Goal: Task Accomplishment & Management: Manage account settings

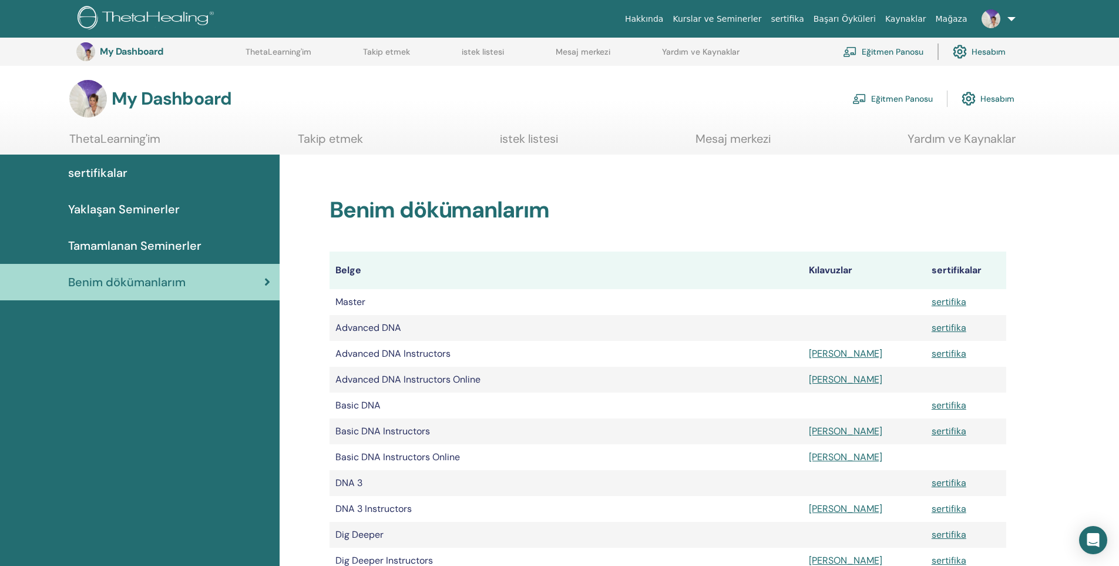
scroll to position [616, 0]
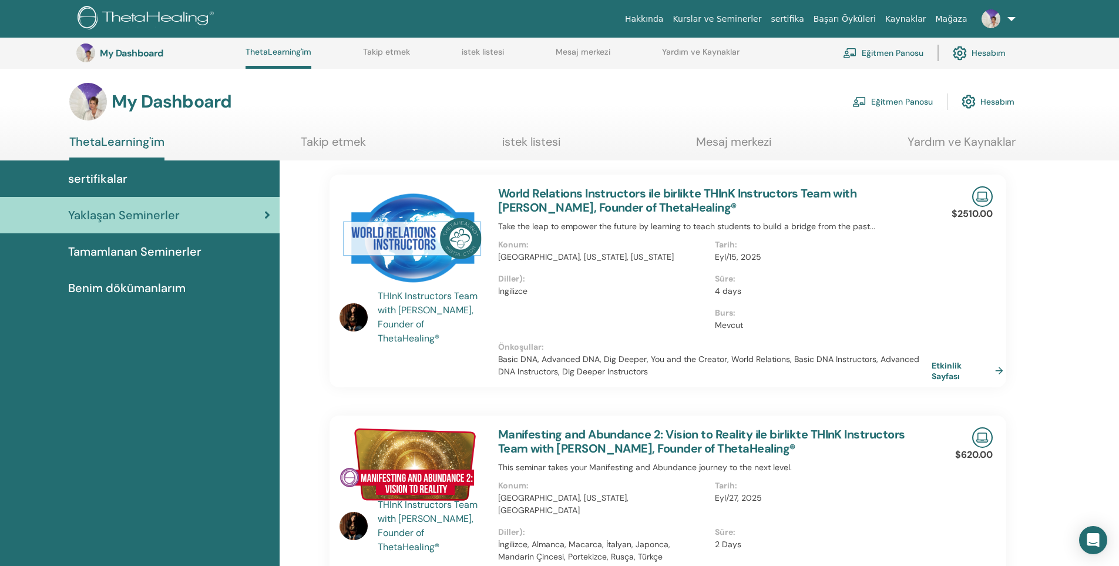
scroll to position [121, 0]
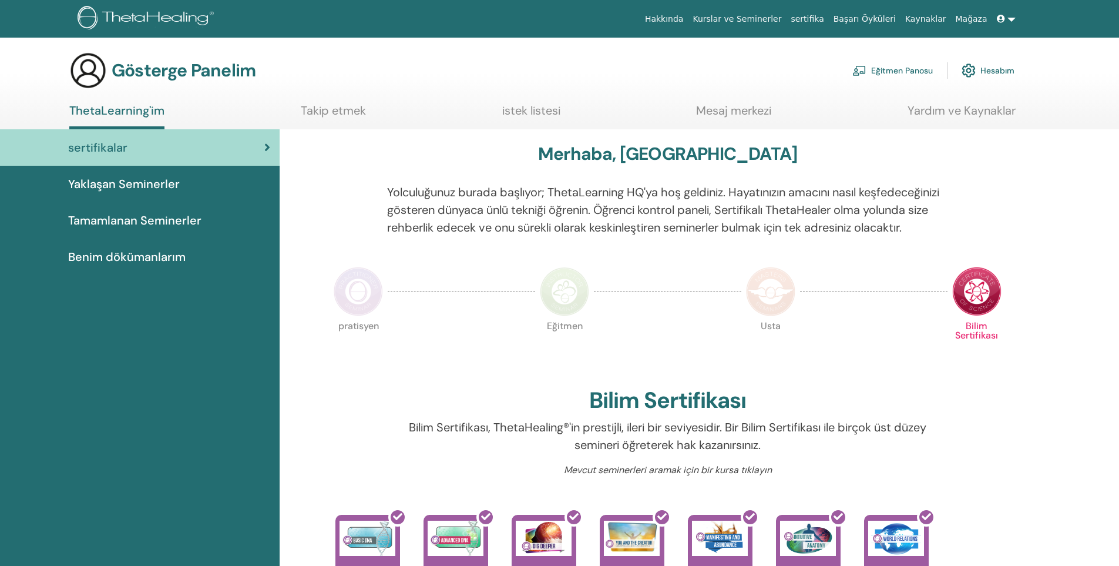
click at [891, 72] on font "Eğitmen Panosu" at bounding box center [902, 71] width 62 height 11
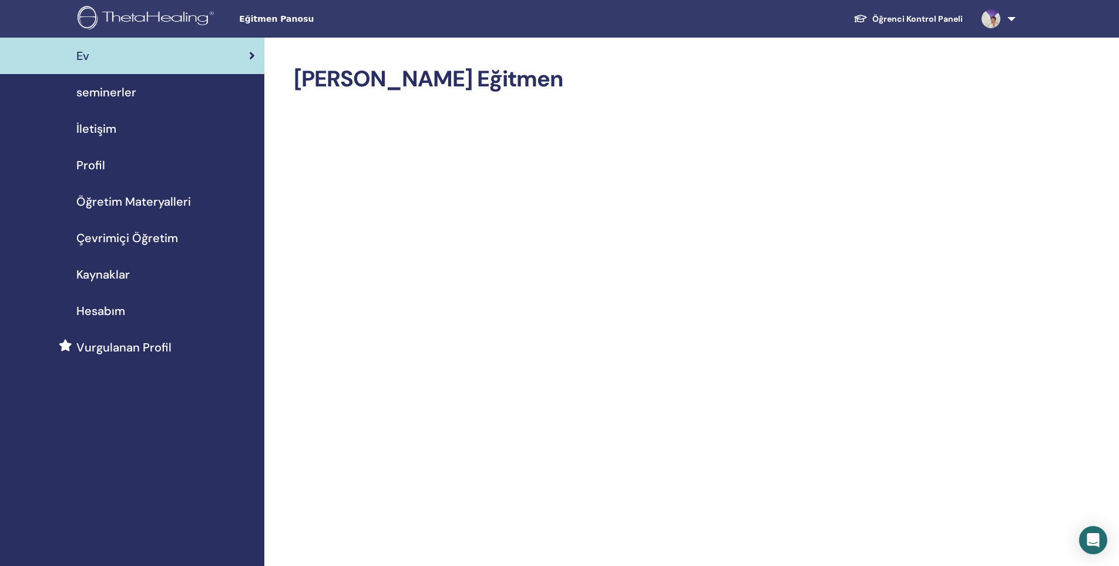
click at [185, 93] on div "seminerler" at bounding box center [132, 92] width 246 height 18
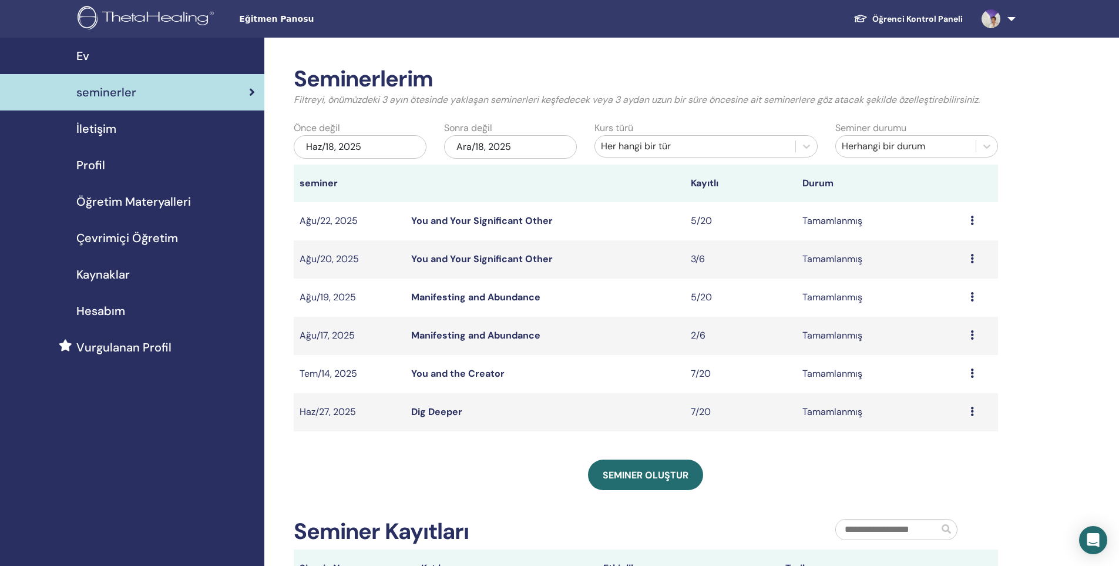
click at [1001, 25] on link at bounding box center [996, 19] width 48 height 38
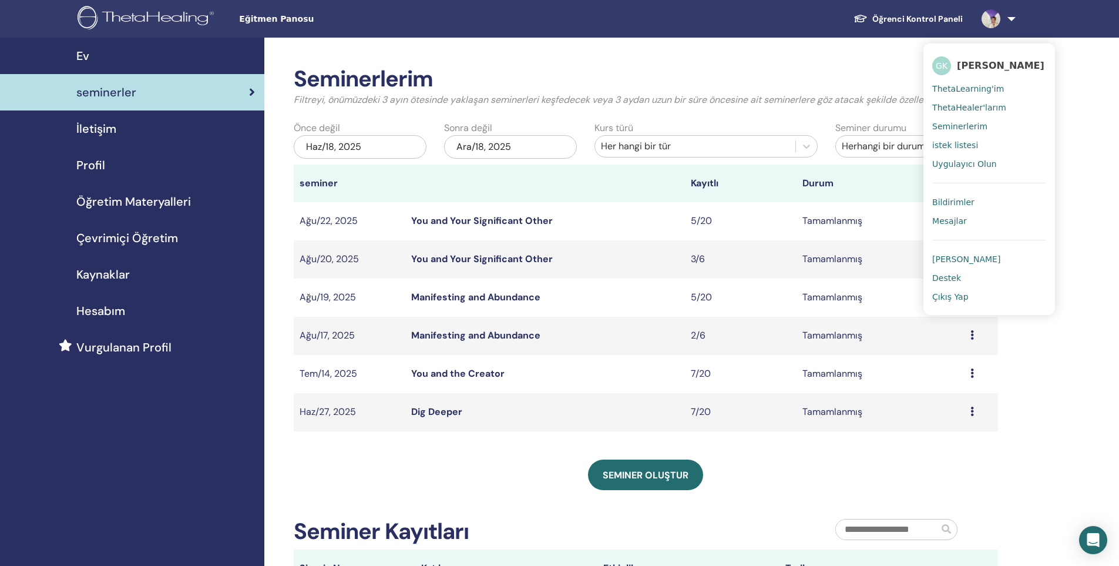
click at [963, 126] on span "Seminerlerim" at bounding box center [959, 126] width 55 height 11
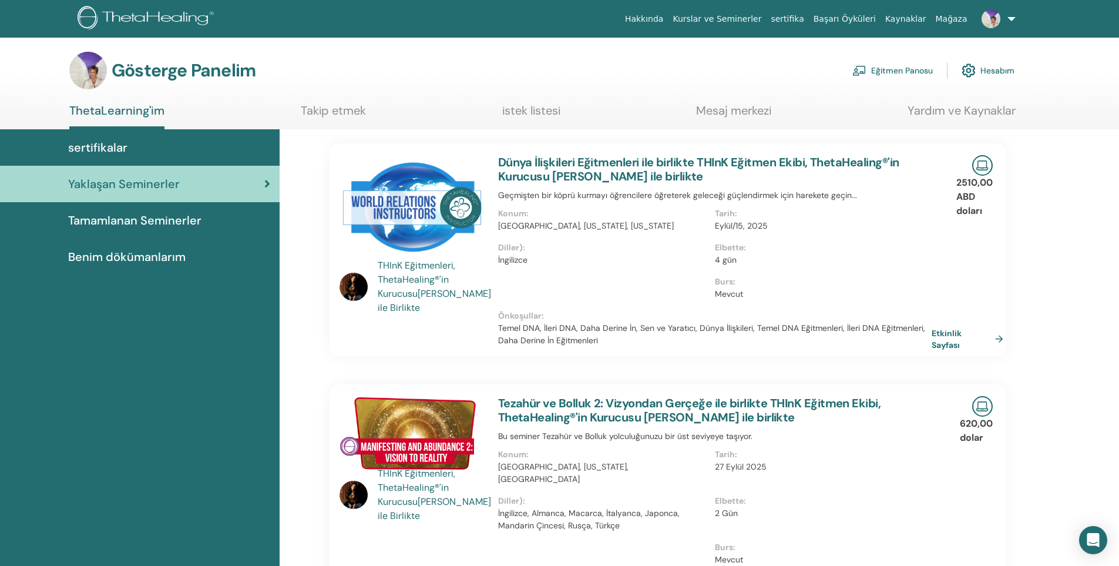
click at [909, 72] on font "Eğitmen Panosu" at bounding box center [902, 71] width 62 height 11
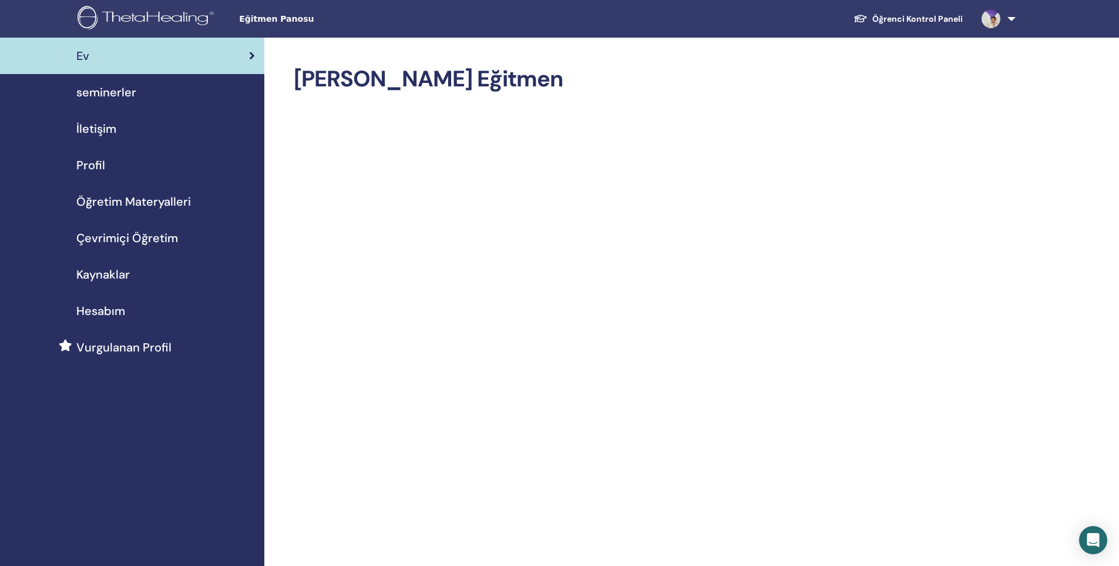
click at [135, 95] on div "seminerler" at bounding box center [132, 92] width 246 height 18
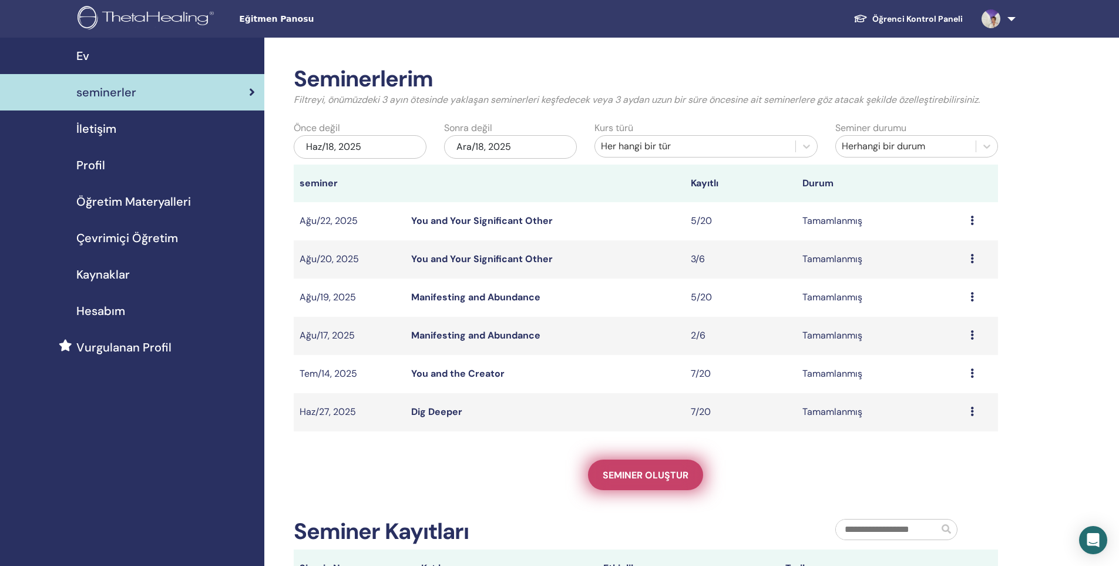
click at [629, 478] on span "Seminer oluştur" at bounding box center [646, 475] width 86 height 12
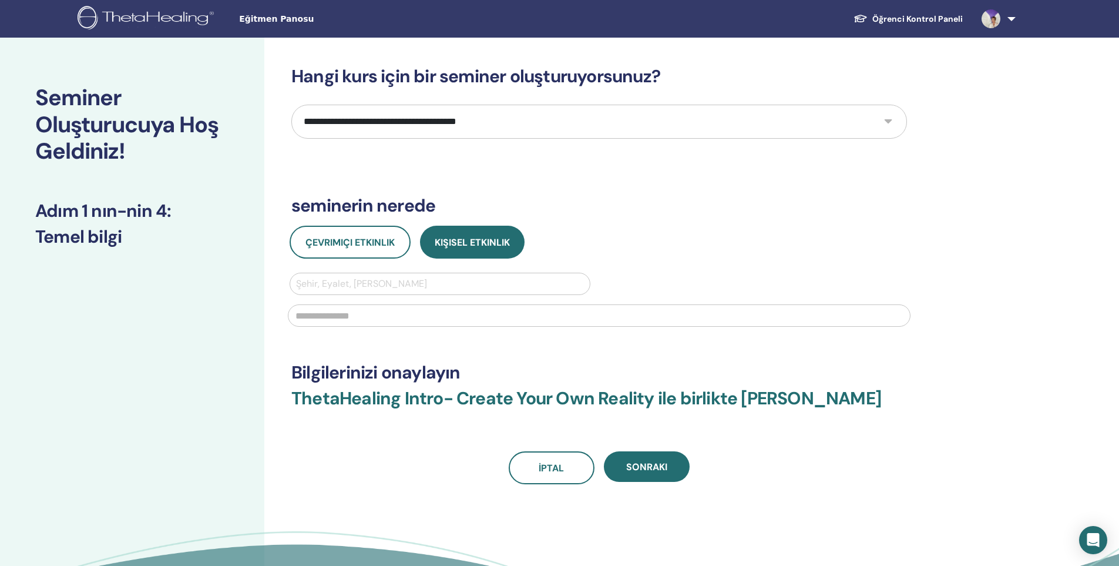
click at [511, 120] on select "**********" at bounding box center [599, 122] width 616 height 34
click at [454, 109] on select "**********" at bounding box center [599, 122] width 616 height 34
select select "**"
click at [291, 105] on select "**********" at bounding box center [599, 122] width 616 height 34
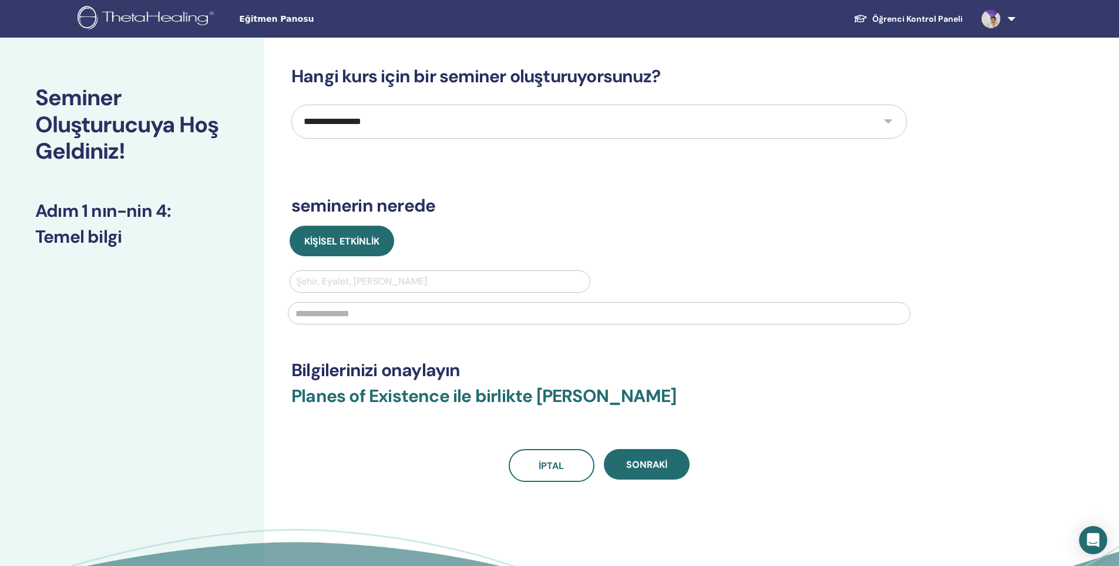
click at [392, 281] on div at bounding box center [440, 281] width 288 height 16
click at [684, 264] on div "Kişisel Etkinlik Şehir, Eyalet, Ülke girin" at bounding box center [599, 279] width 633 height 106
click at [356, 278] on div at bounding box center [440, 281] width 288 height 16
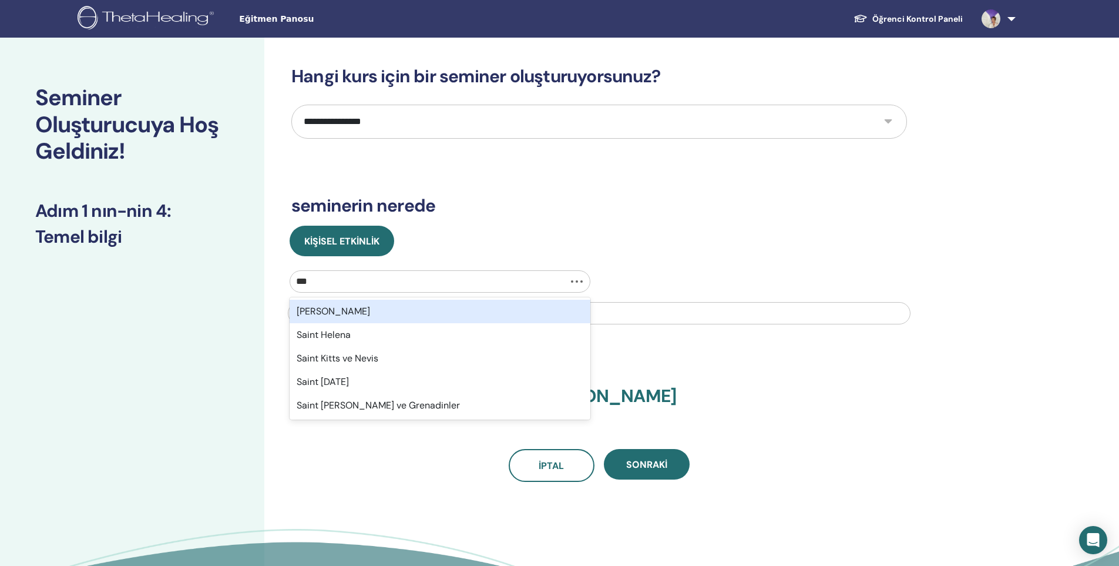
type input "****"
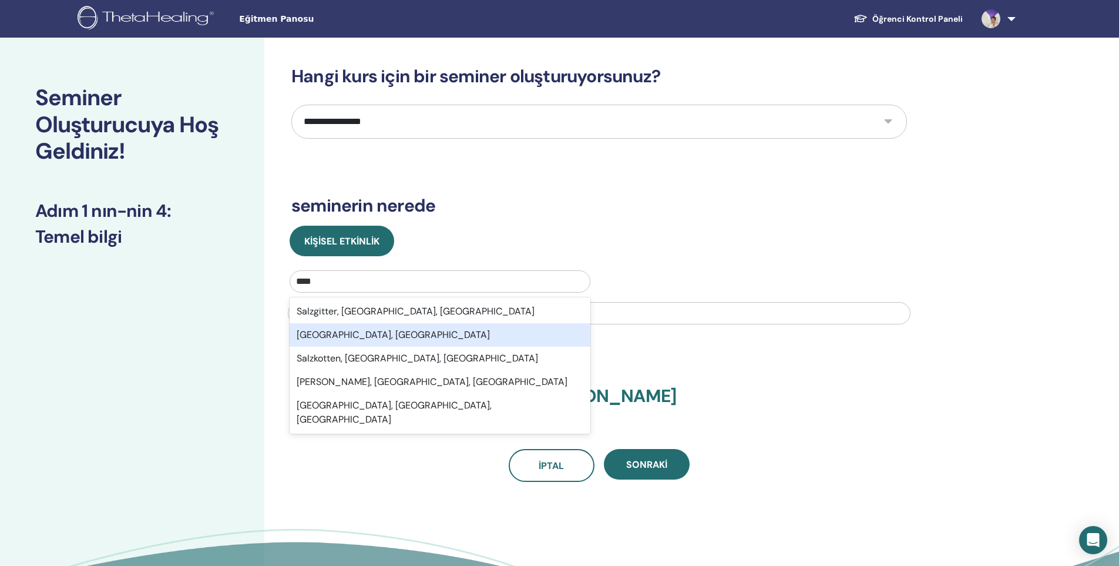
click at [397, 338] on div "Salzburg, Avusturya" at bounding box center [440, 334] width 301 height 23
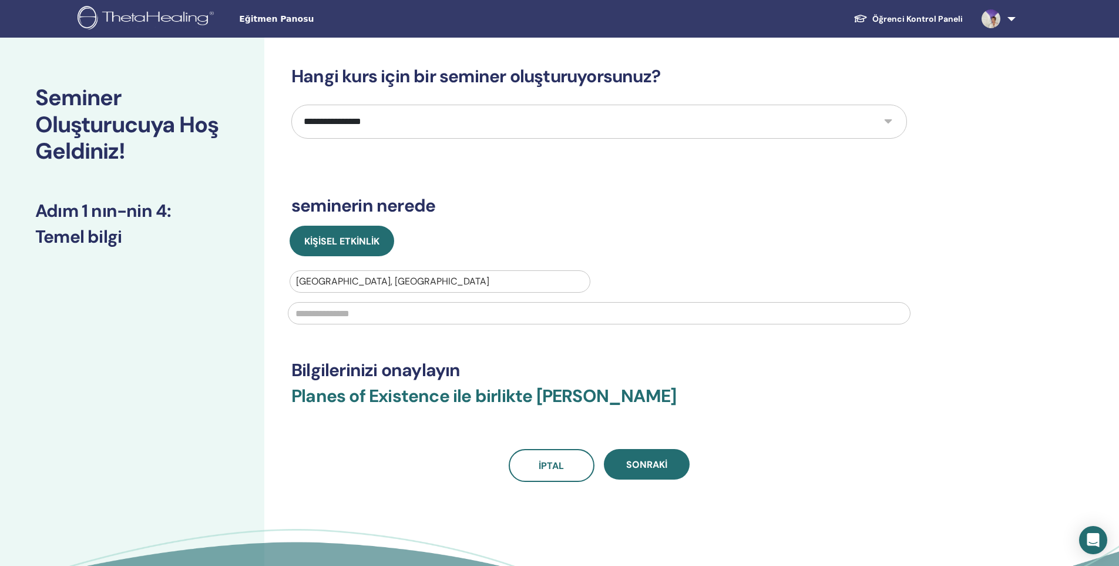
click at [361, 314] on input "text" at bounding box center [599, 313] width 623 height 22
click at [634, 479] on button "Sonraki" at bounding box center [647, 464] width 86 height 31
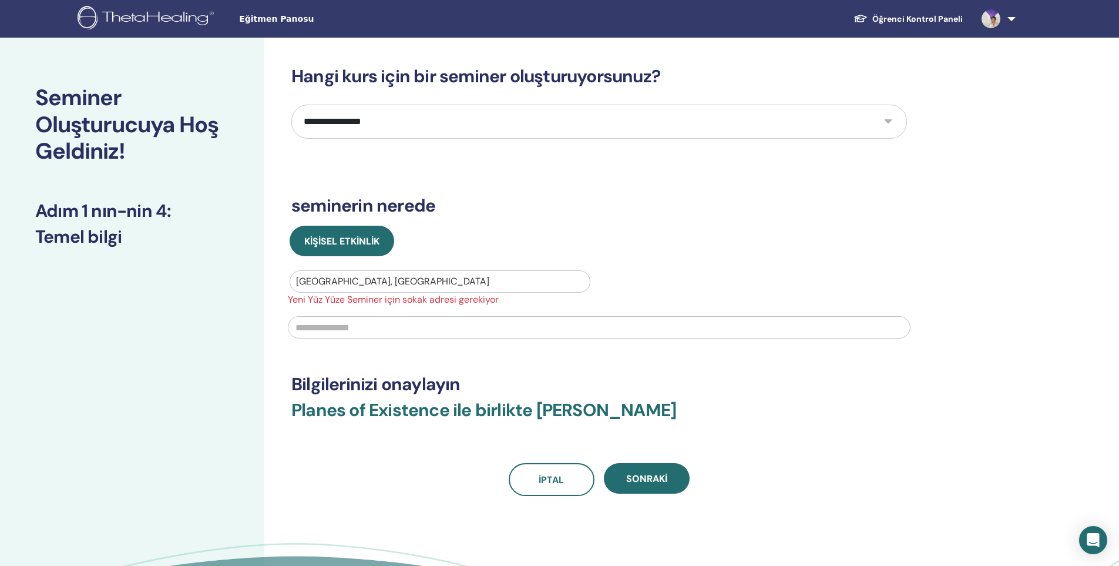
click at [376, 326] on input "text" at bounding box center [599, 327] width 623 height 22
type input "****"
click at [663, 475] on span "Sonraki" at bounding box center [646, 478] width 41 height 12
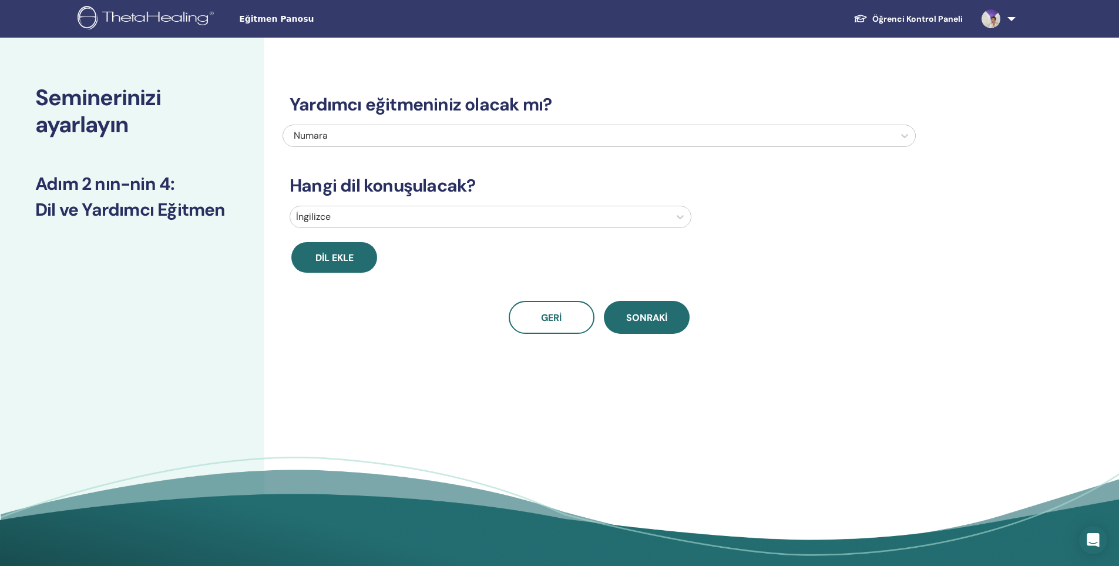
click at [354, 132] on div "Numara" at bounding box center [541, 136] width 495 height 14
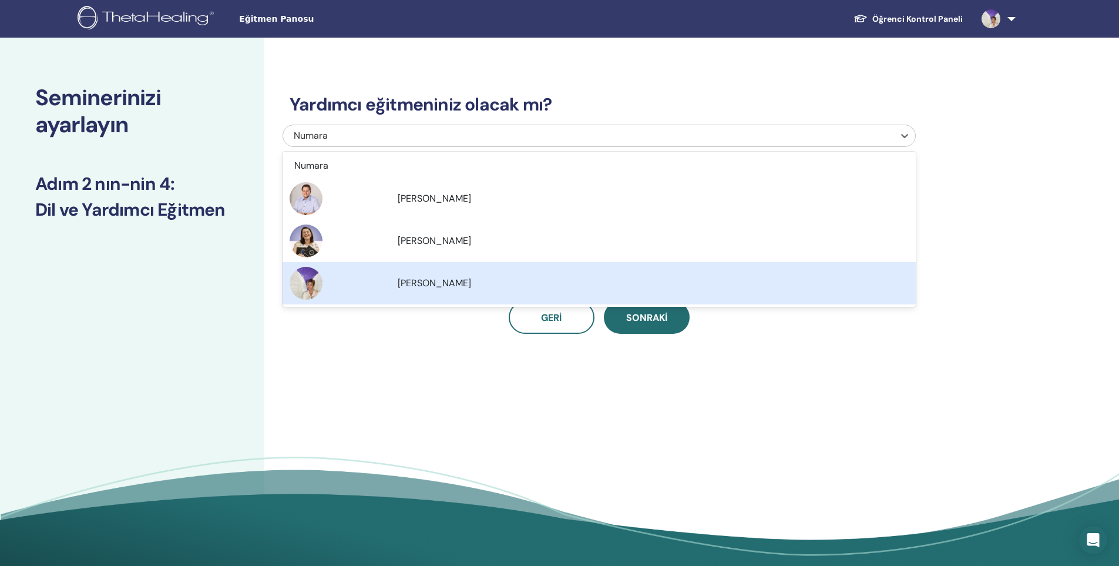
click at [438, 274] on div "[PERSON_NAME]" at bounding box center [599, 283] width 619 height 33
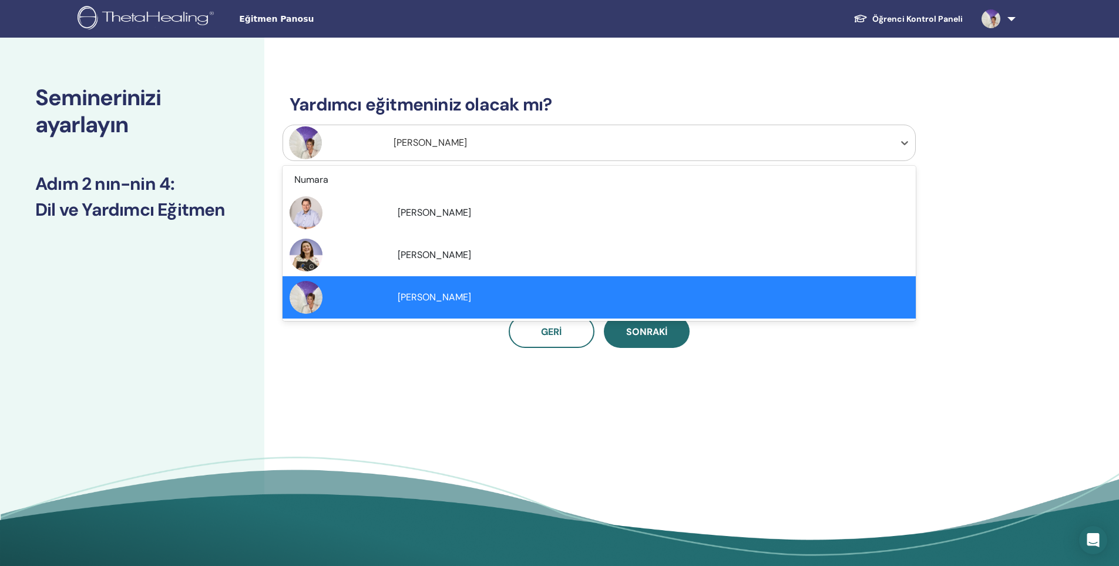
click at [384, 139] on div at bounding box center [339, 142] width 100 height 33
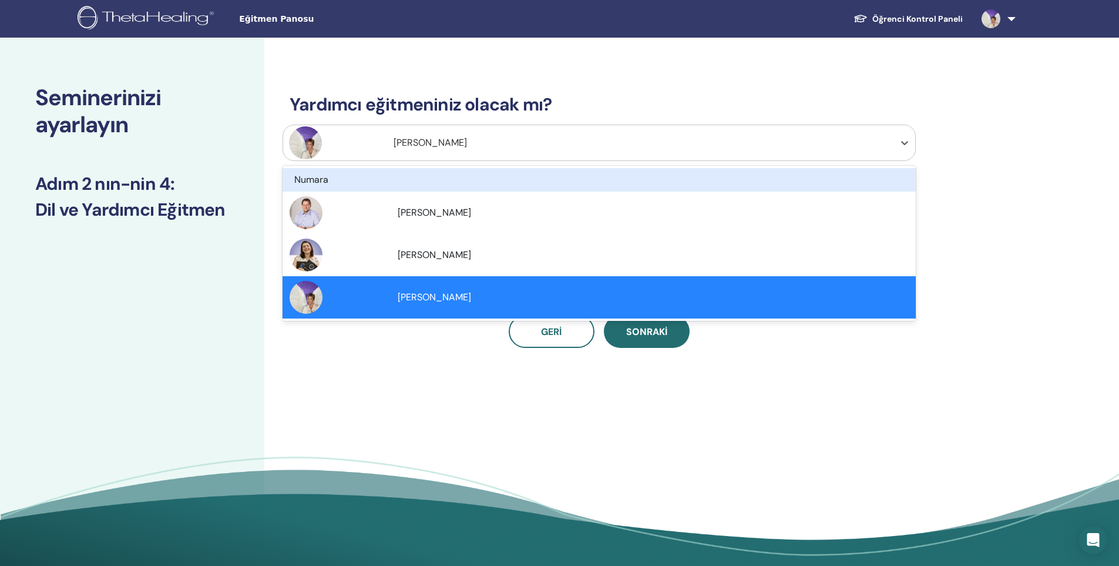
click at [398, 177] on div "Numara" at bounding box center [549, 180] width 511 height 14
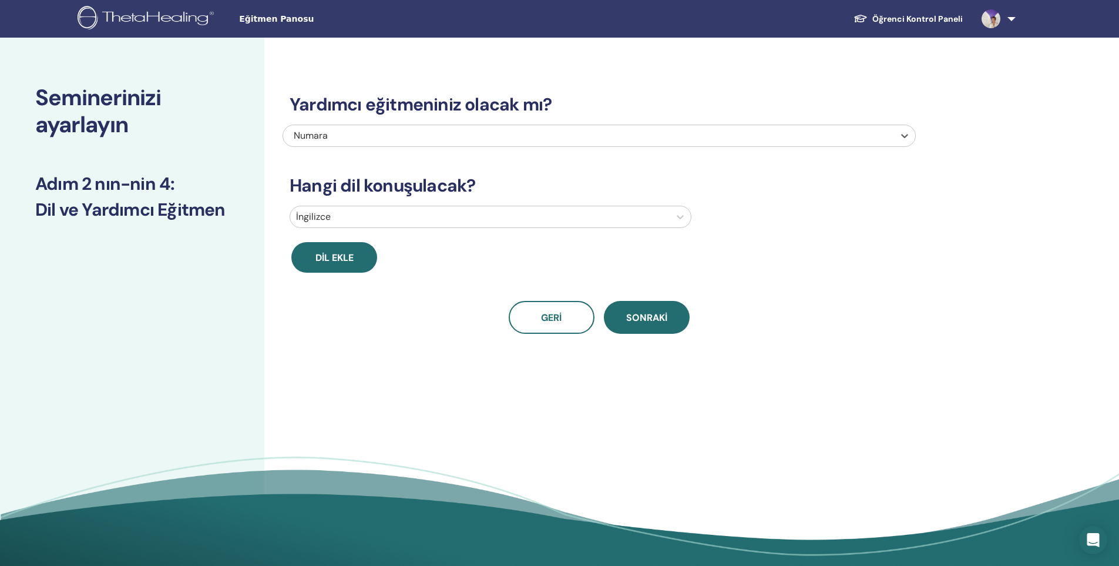
click at [400, 220] on div at bounding box center [480, 217] width 368 height 16
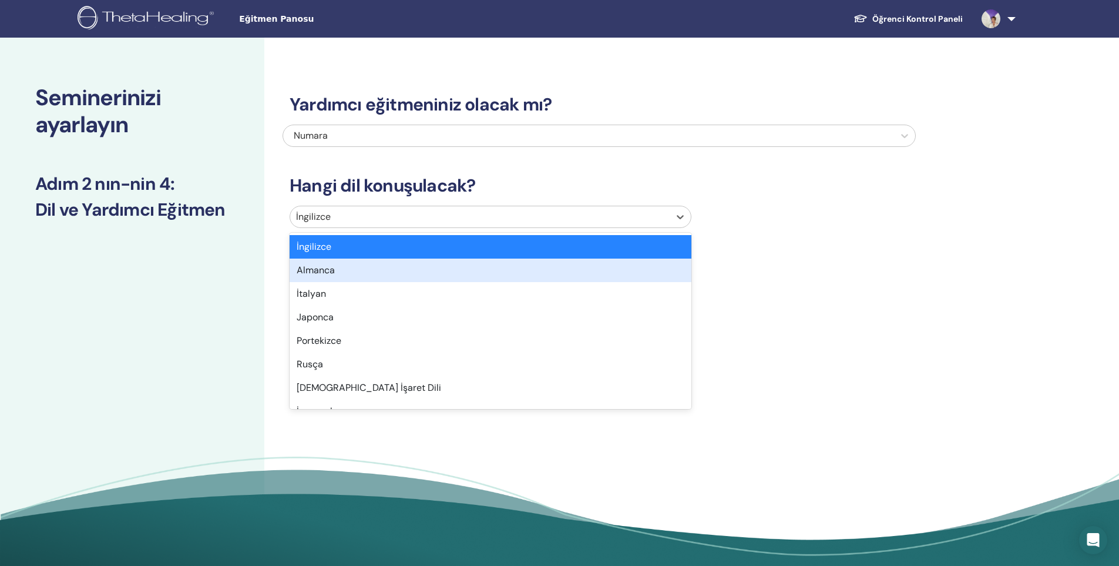
click at [387, 265] on div "Almanca" at bounding box center [491, 269] width 402 height 23
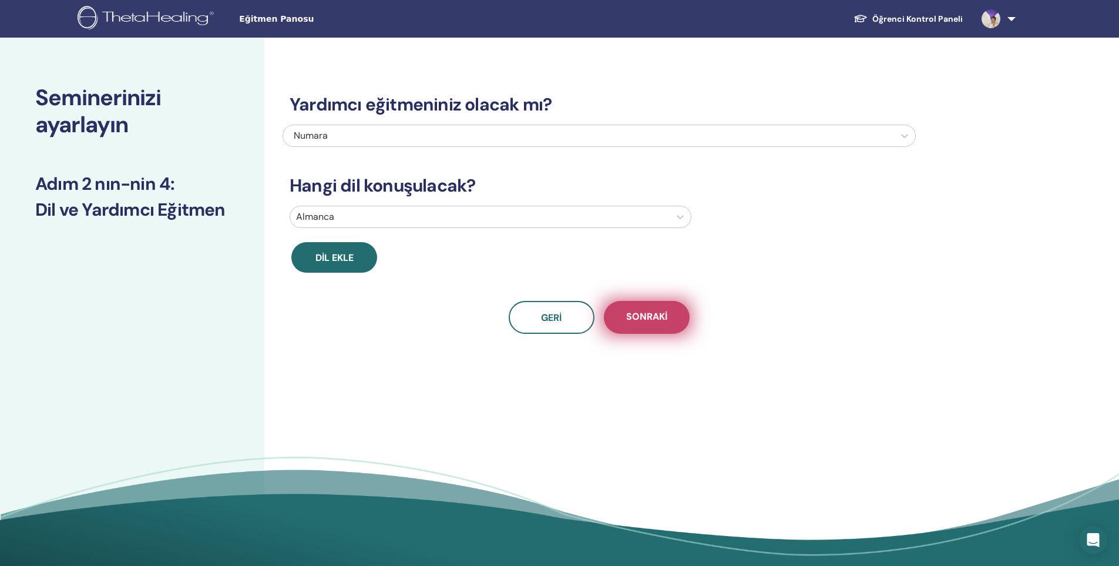
click at [669, 311] on button "Sonraki" at bounding box center [647, 317] width 86 height 33
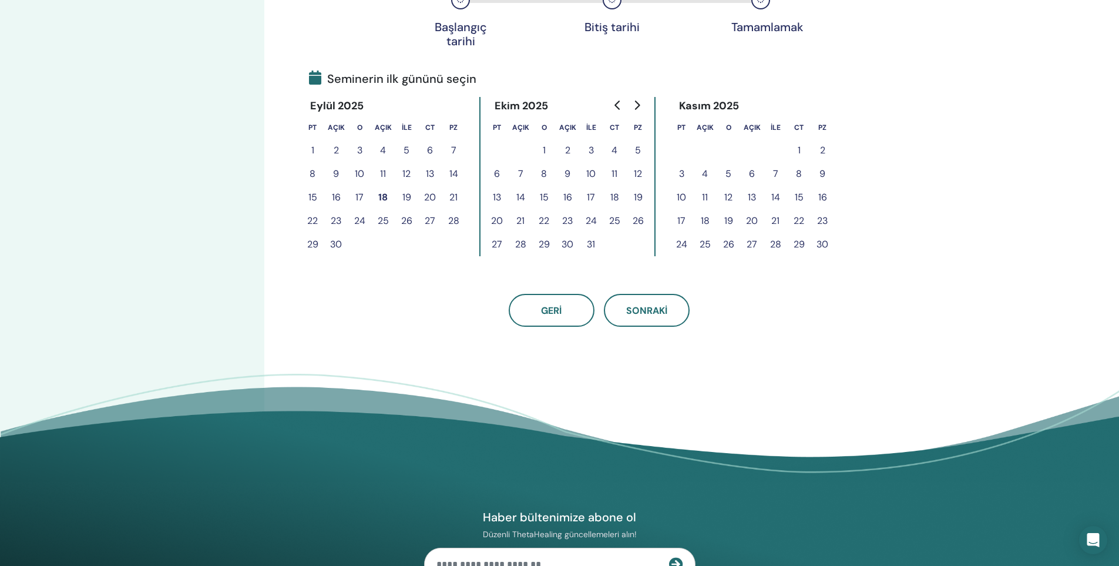
scroll to position [235, 0]
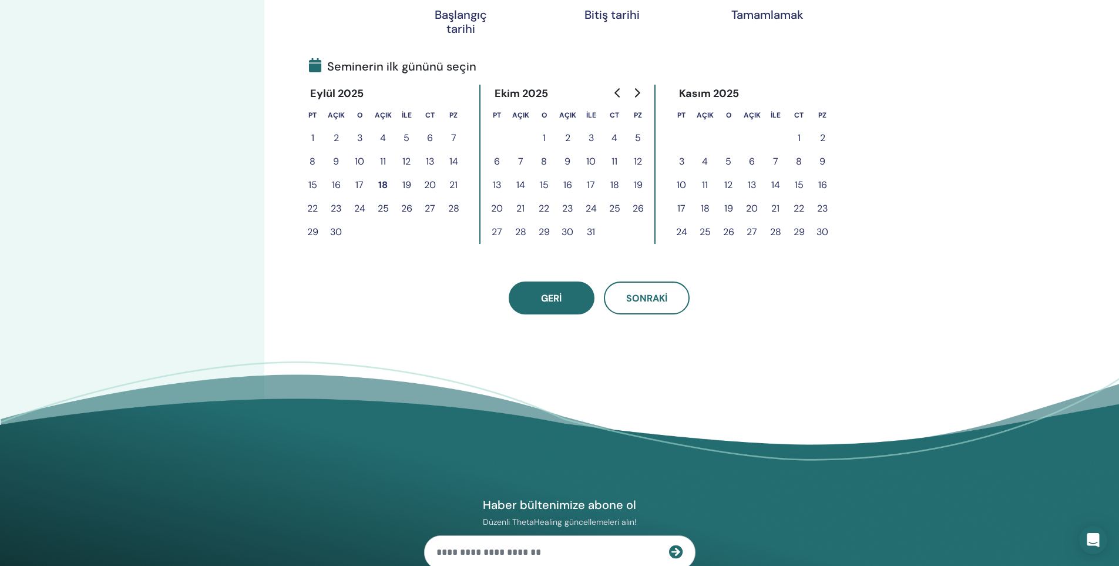
click at [536, 302] on button "Geri" at bounding box center [552, 297] width 86 height 33
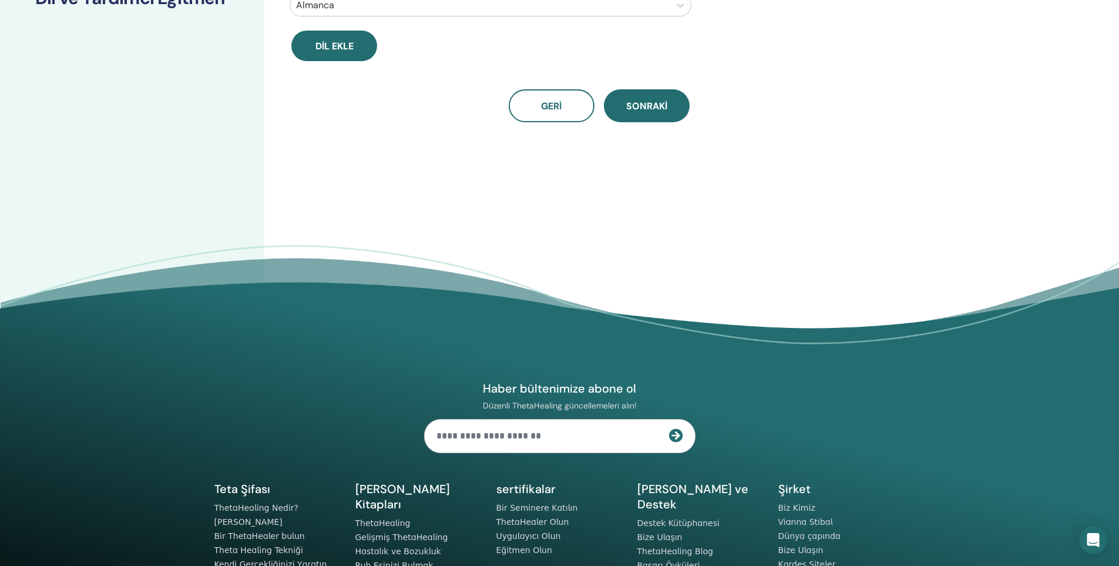
scroll to position [59, 0]
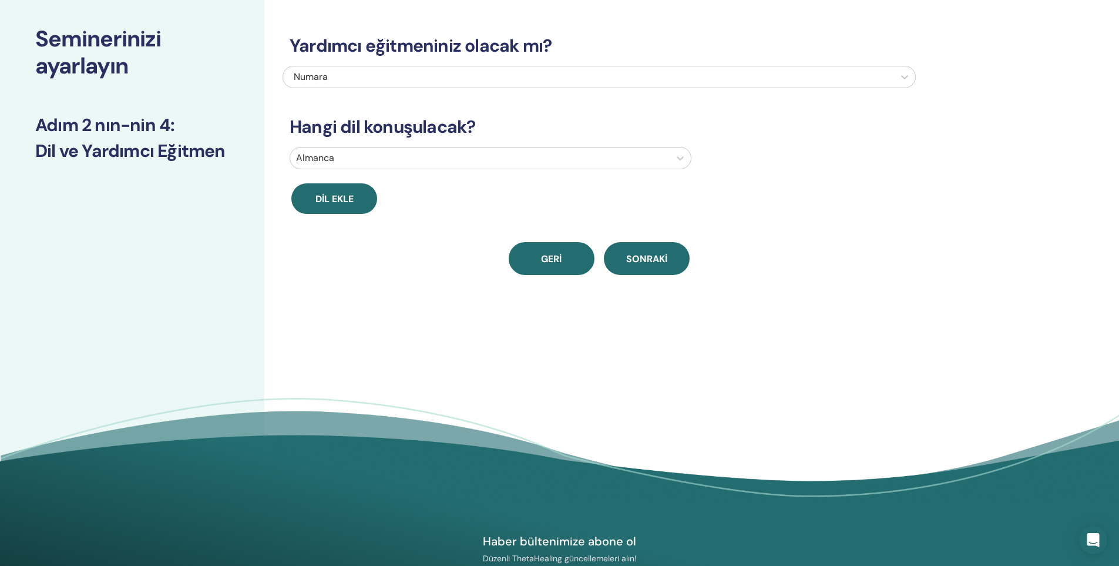
click at [529, 263] on button "Geri" at bounding box center [552, 258] width 86 height 33
select select "**"
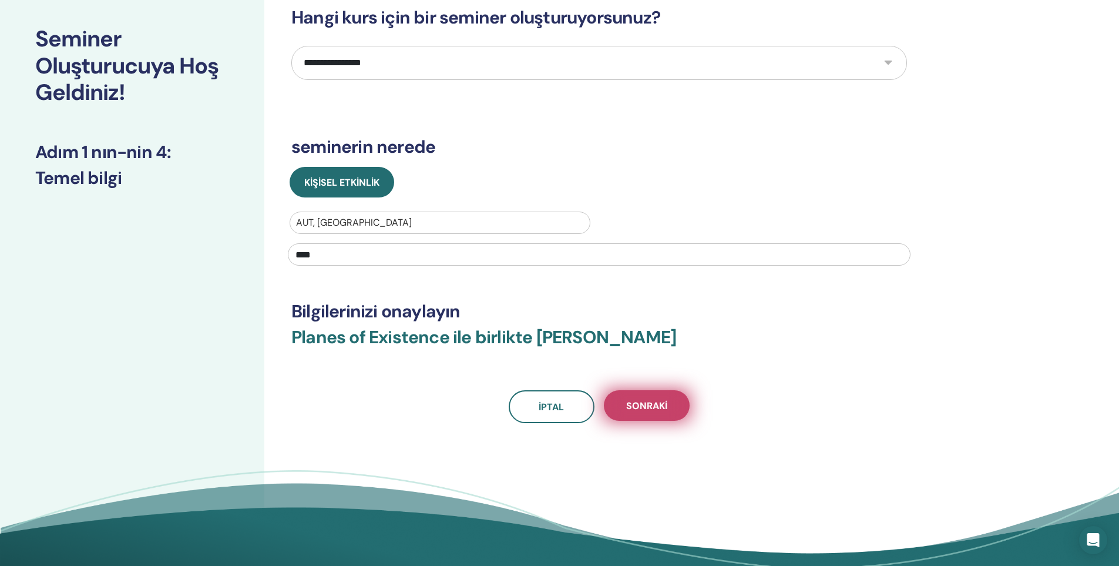
click at [635, 398] on button "Sonraki" at bounding box center [647, 405] width 86 height 31
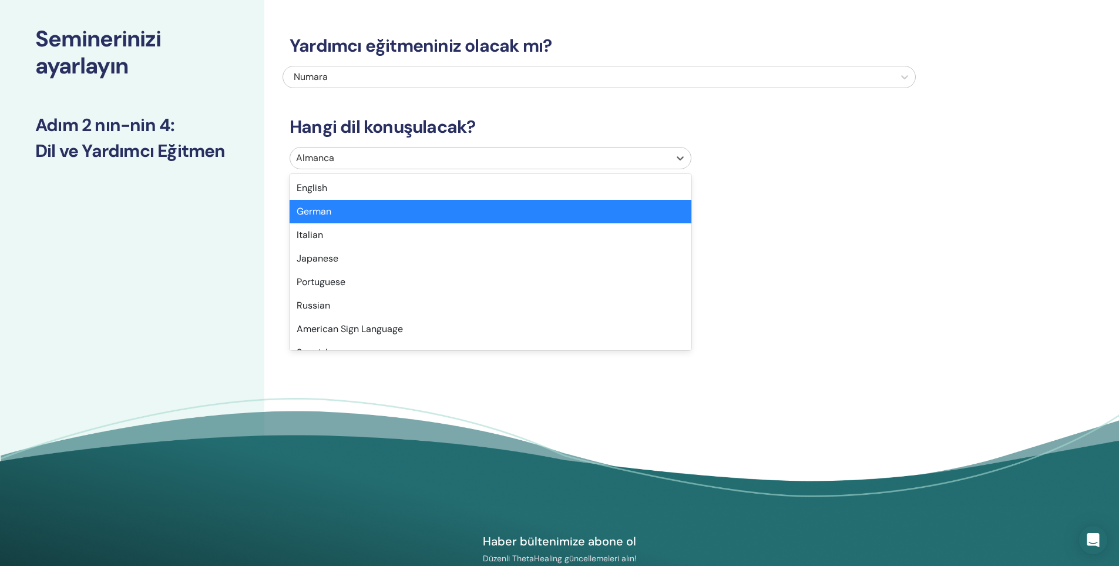
click at [370, 163] on div at bounding box center [480, 158] width 368 height 16
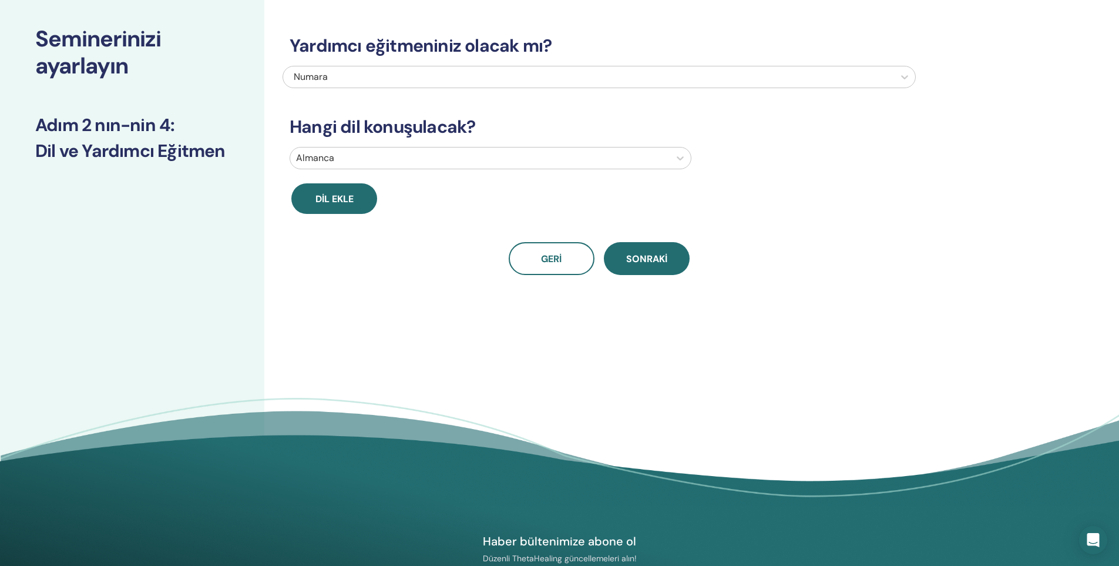
click at [776, 226] on div "Yardımcı eğitmeniniz olacak mı? Numara Hangi dil konuşulacak? Almanca Dil ekle …" at bounding box center [599, 141] width 633 height 268
click at [657, 248] on button "Sonraki" at bounding box center [647, 258] width 86 height 33
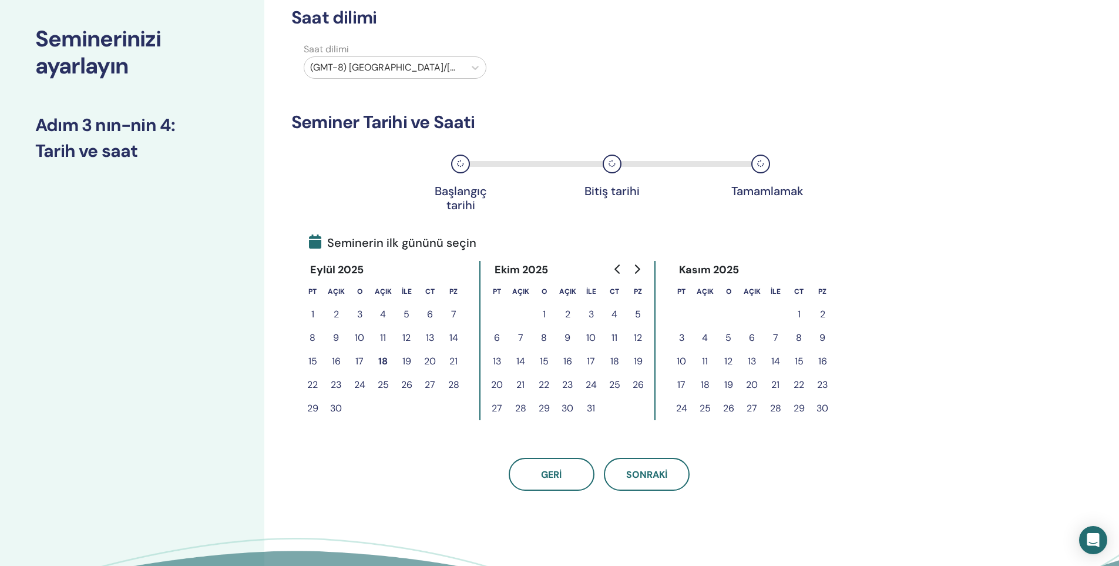
click at [384, 69] on div at bounding box center [384, 67] width 149 height 16
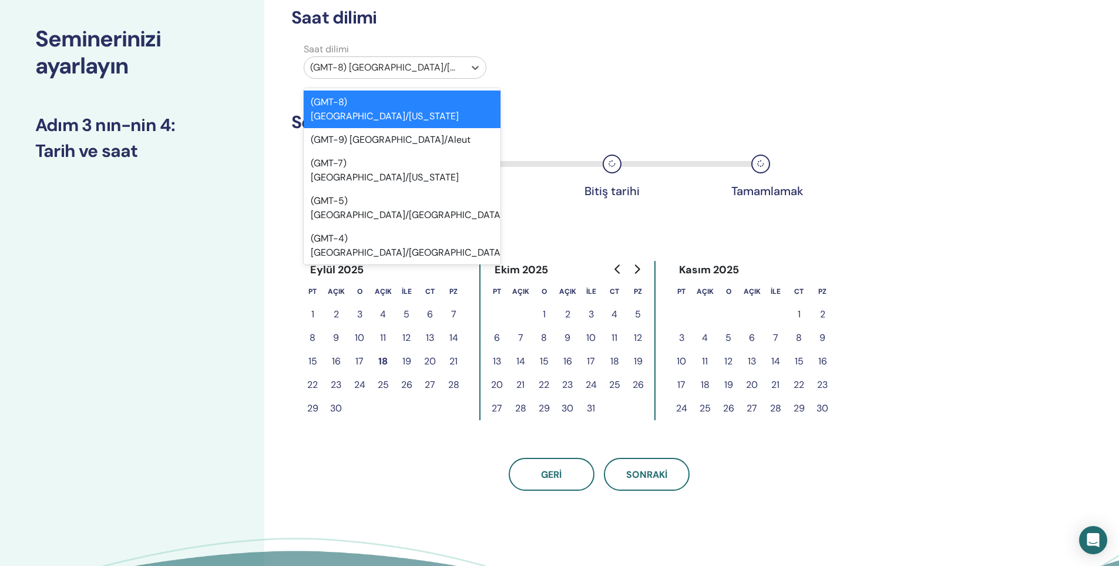
click at [600, 66] on div "Saat dilimi option (GMT-8) US/Alaska selected, 1 of 595. 595 results available.…" at bounding box center [599, 62] width 633 height 41
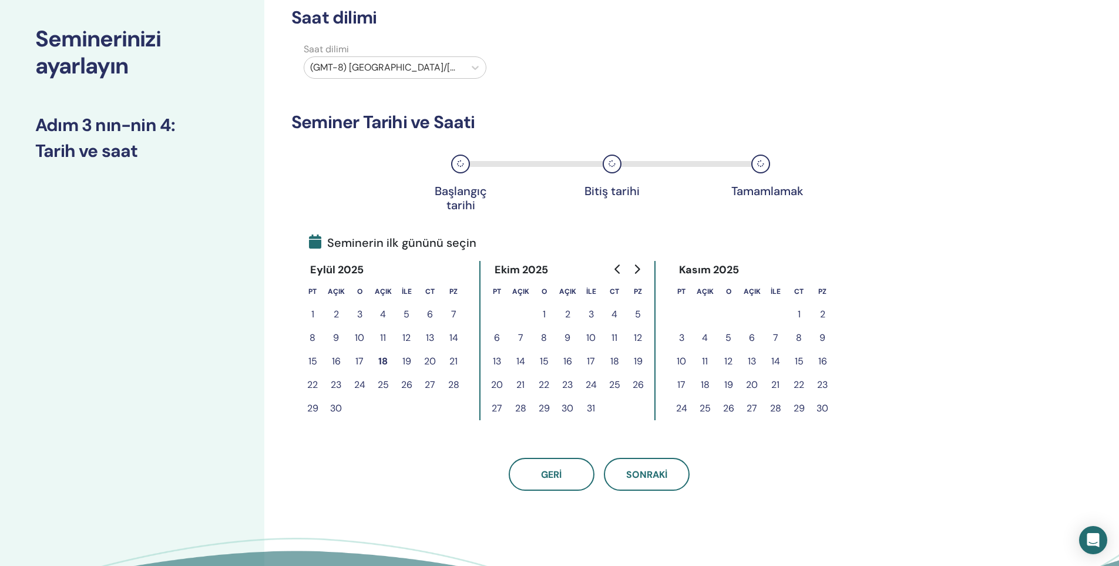
click at [404, 65] on div at bounding box center [384, 67] width 149 height 16
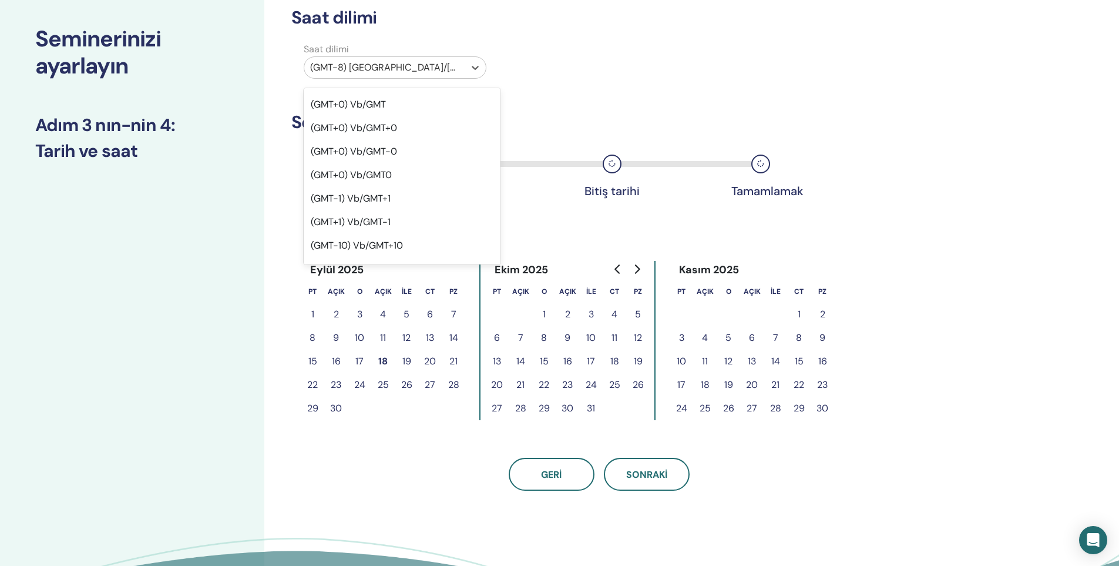
scroll to position [0, 0]
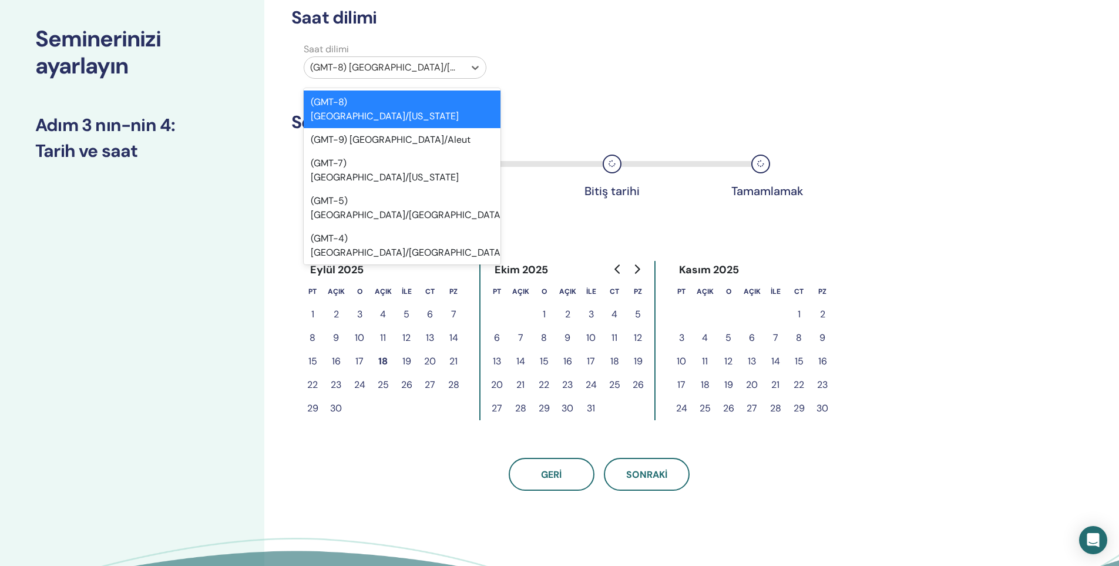
click at [580, 58] on div "Saat dilimi option (GMT+14) Etc/GMT-14 focused, 26 of 595. 595 results availabl…" at bounding box center [599, 62] width 633 height 41
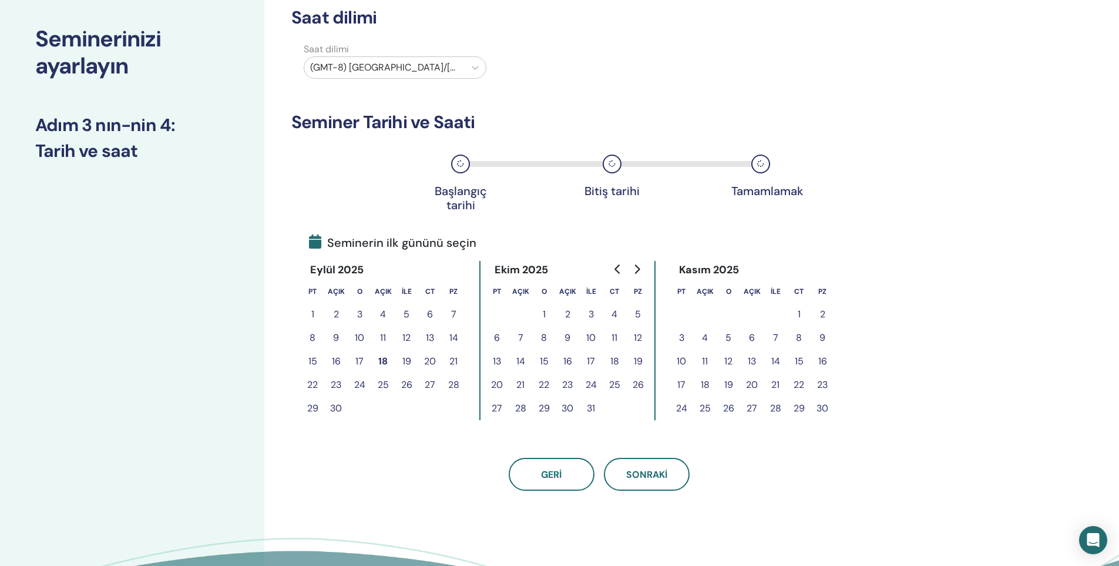
click at [424, 74] on div at bounding box center [384, 67] width 149 height 16
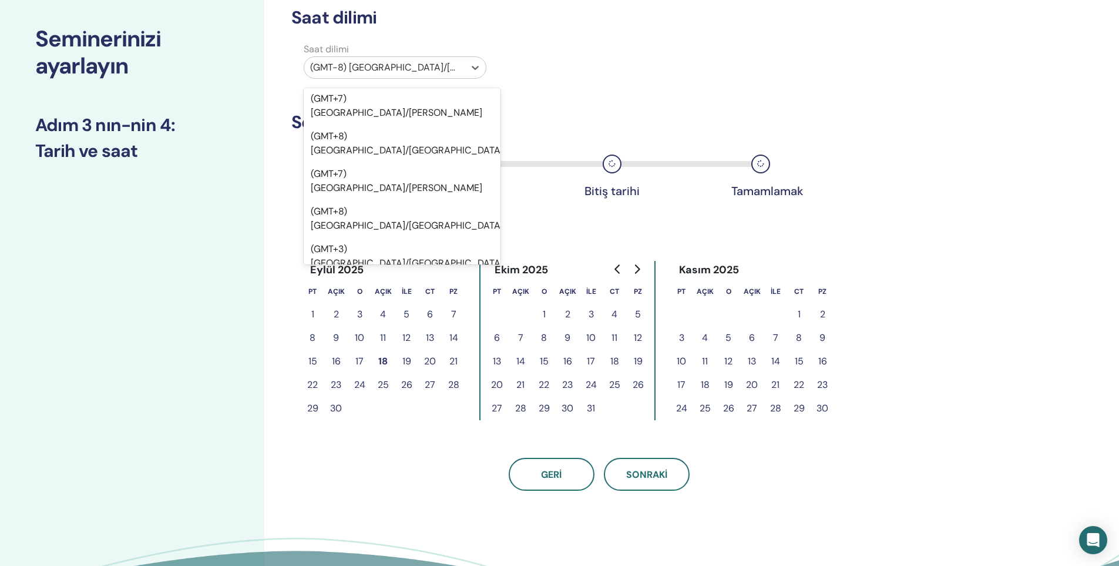
scroll to position [11150, 0]
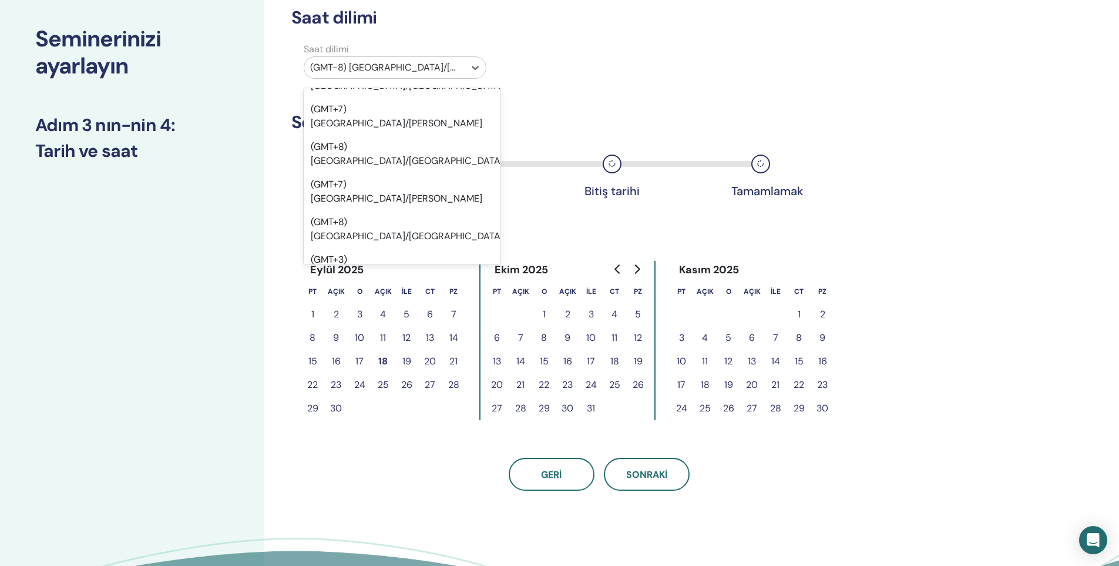
click at [624, 75] on div "Saat dilimi option (GMT+2) Europe/Prague focused, 476 of 595. 595 results avail…" at bounding box center [599, 62] width 633 height 41
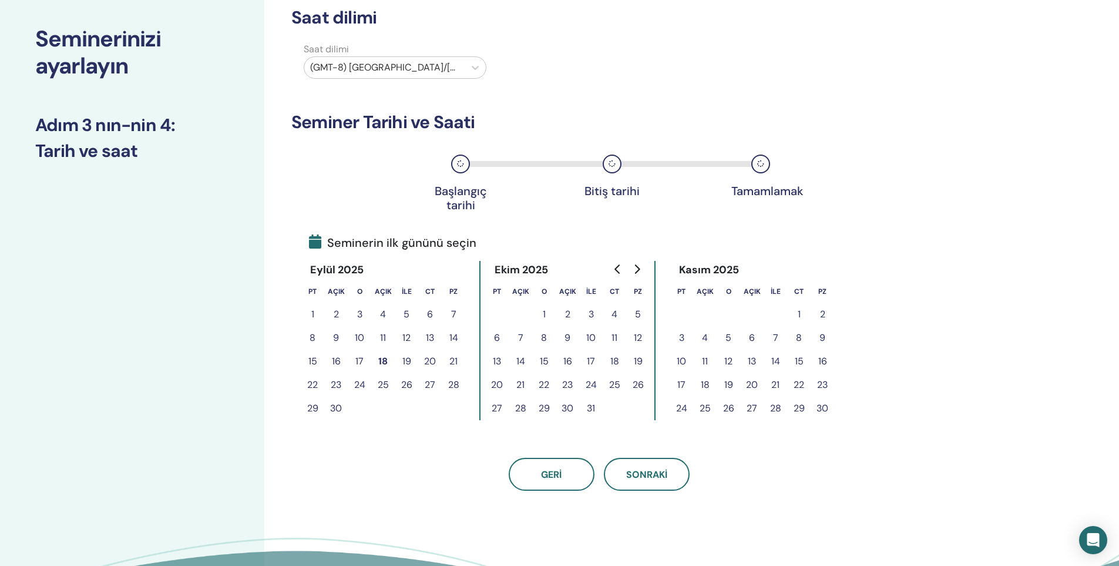
click at [407, 363] on font "19" at bounding box center [406, 361] width 9 height 12
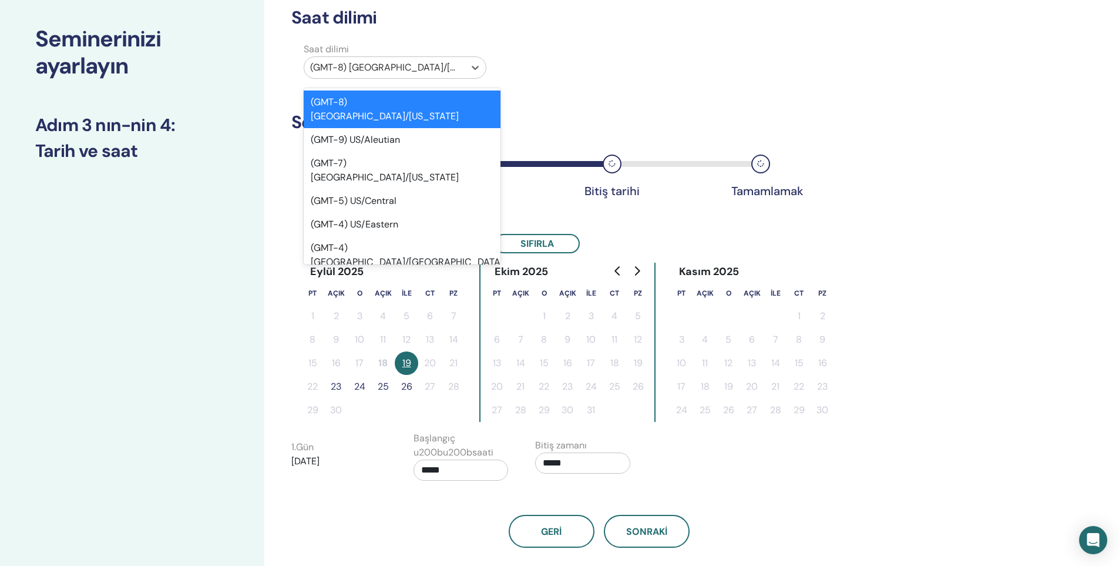
click at [365, 63] on div at bounding box center [384, 67] width 149 height 16
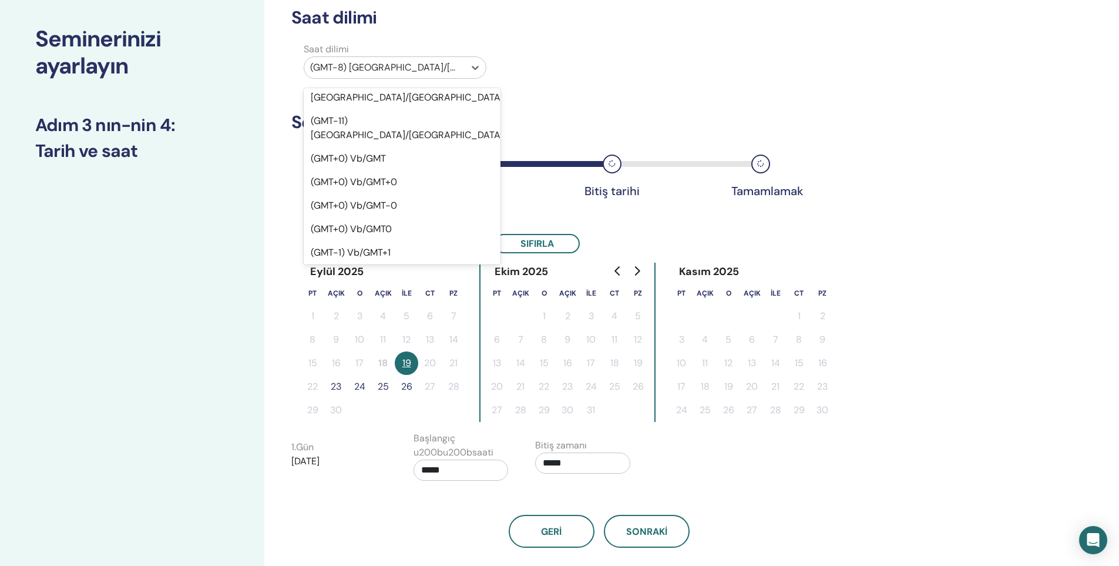
scroll to position [470, 0]
click at [381, 406] on font "(GMT-2) Vb/GMT+2" at bounding box center [353, 412] width 85 height 12
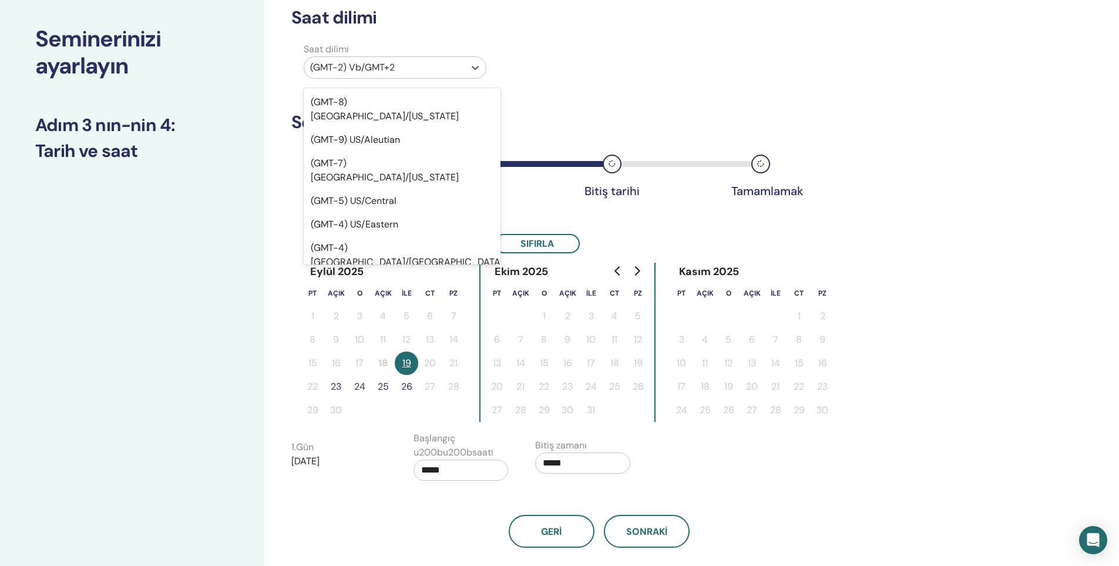
click at [391, 74] on div at bounding box center [384, 67] width 149 height 16
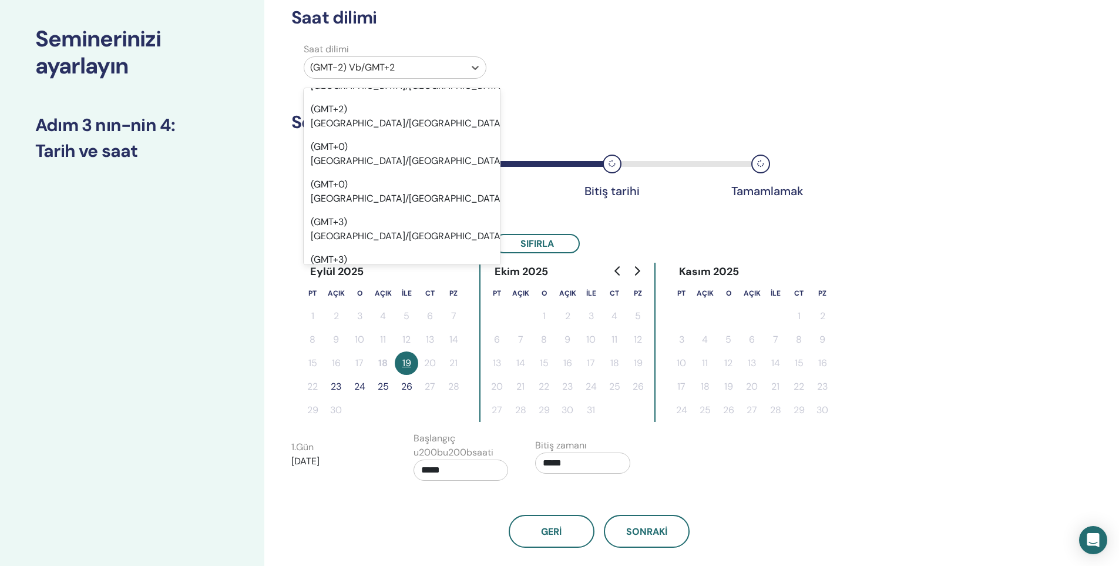
scroll to position [1880, 0]
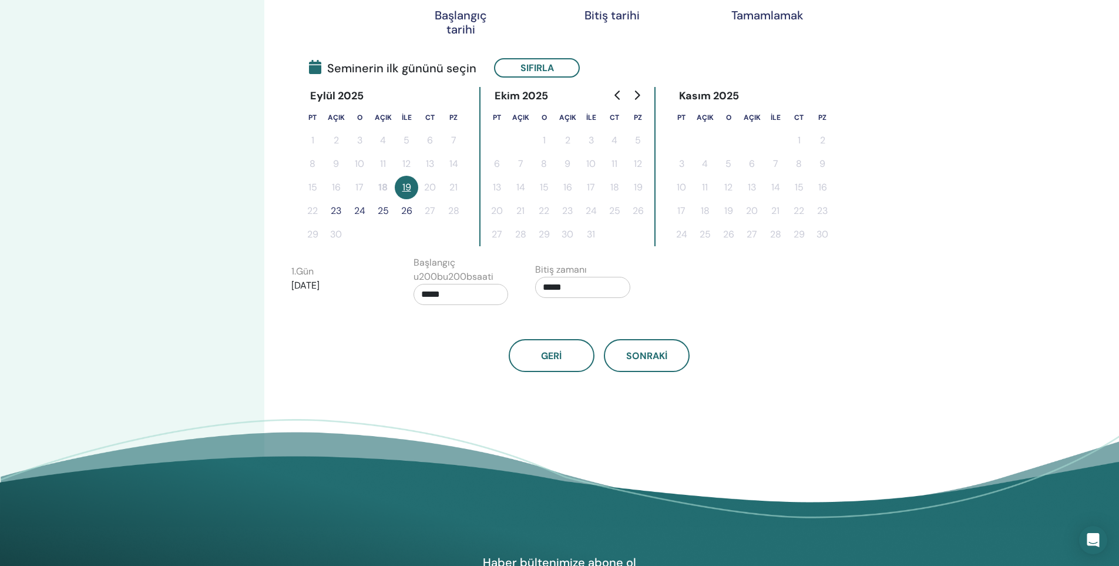
scroll to position [235, 0]
click at [660, 359] on font "Sonraki" at bounding box center [646, 355] width 41 height 12
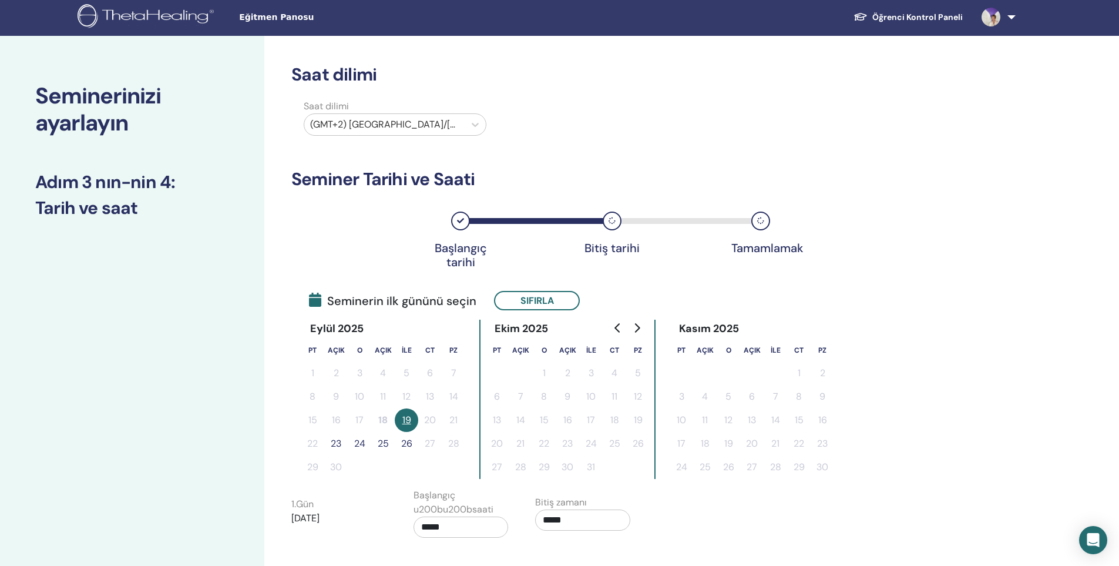
scroll to position [0, 0]
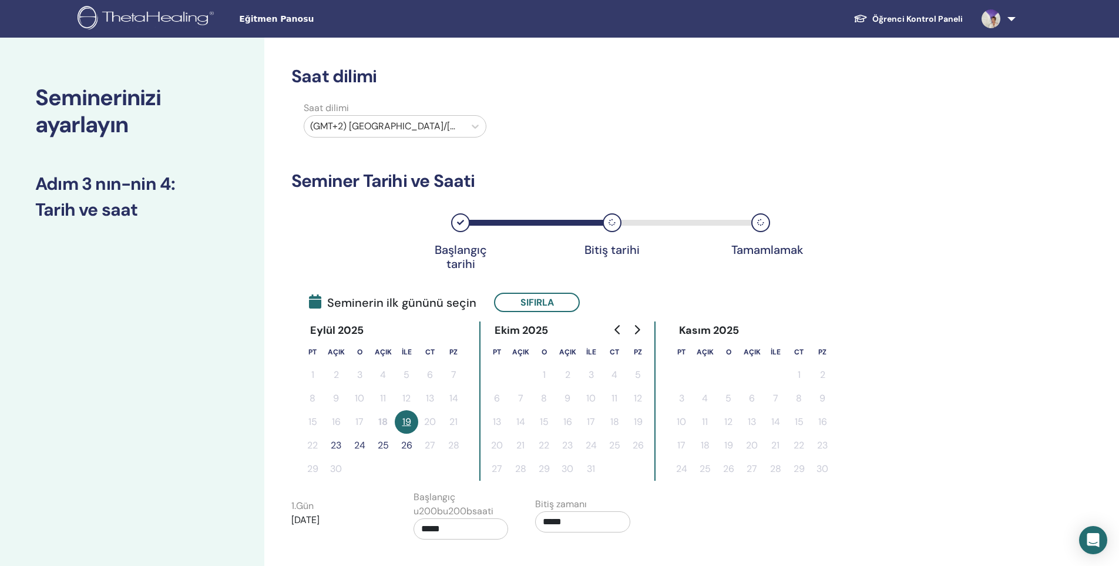
click at [185, 13] on img at bounding box center [148, 19] width 140 height 26
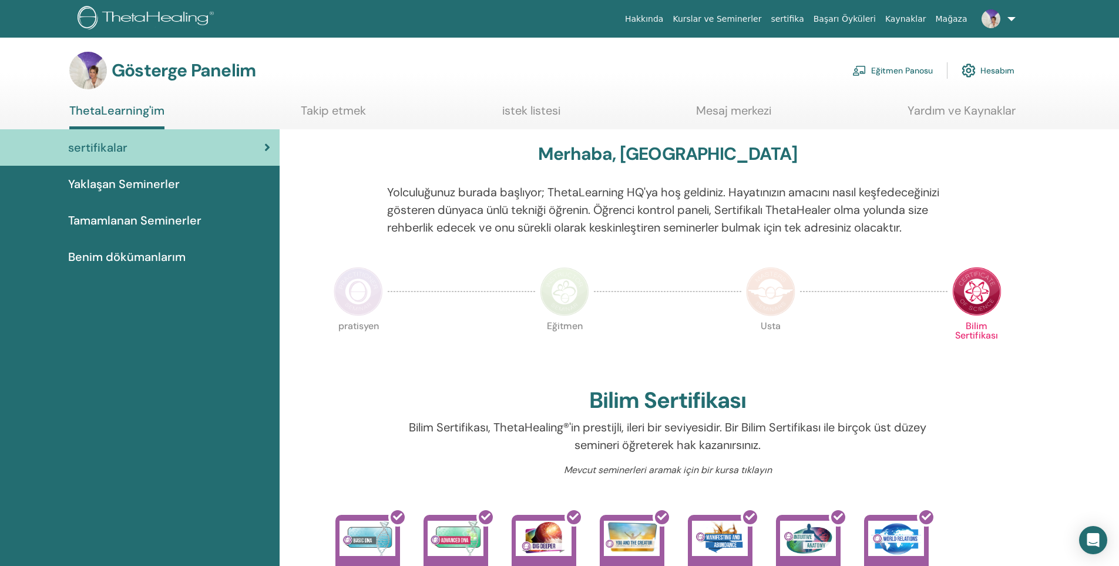
click at [874, 74] on font "Eğitmen Panosu" at bounding box center [902, 71] width 62 height 11
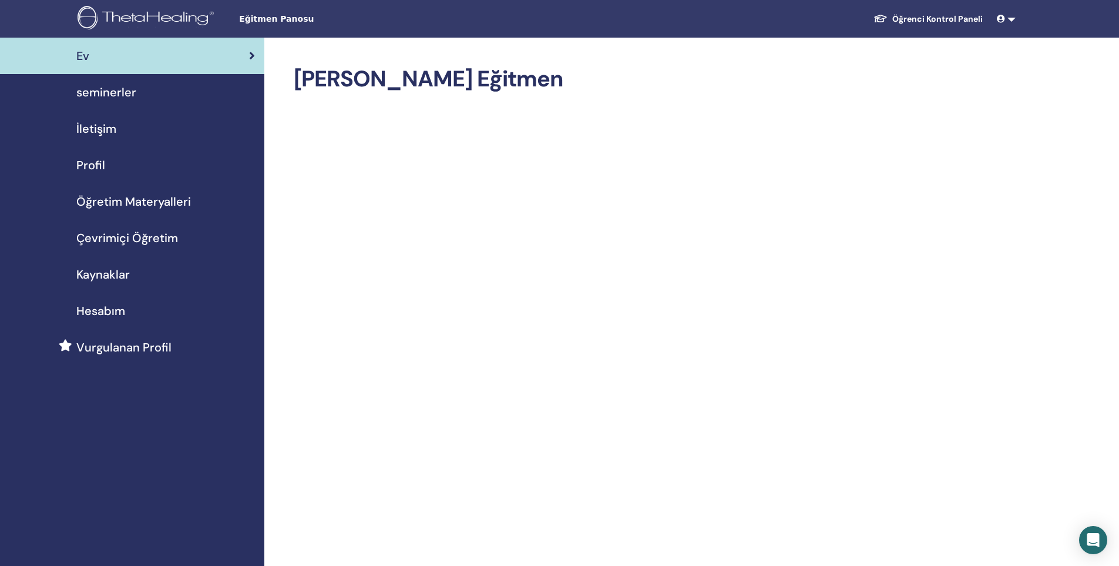
click at [114, 87] on span "seminerler" at bounding box center [106, 92] width 60 height 18
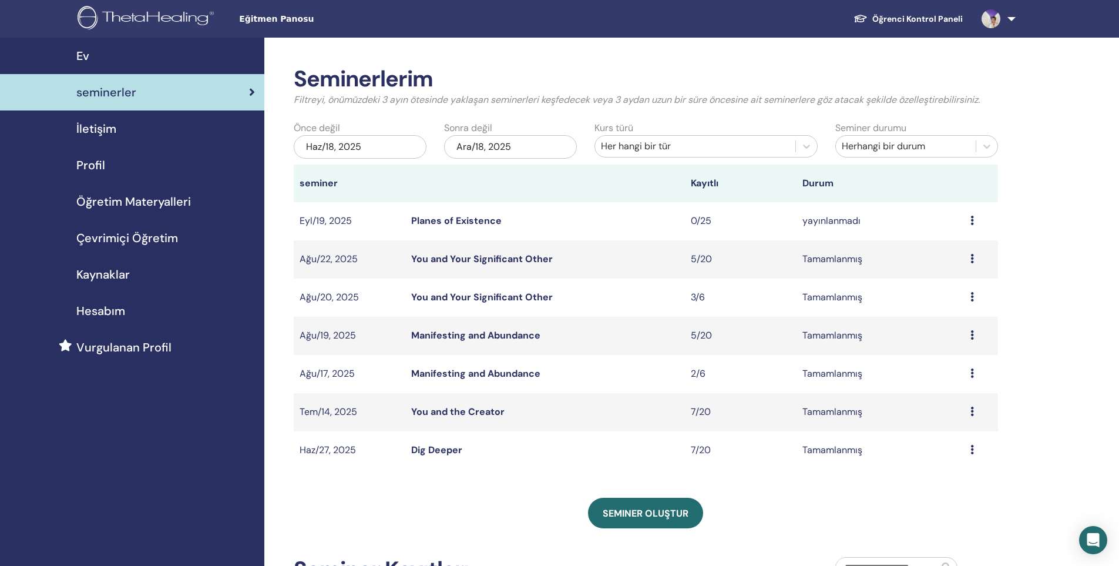
click at [977, 222] on div "Ön izleme Düzenlemek katılımcılar İptal" at bounding box center [981, 221] width 22 height 14
click at [963, 246] on link "Düzenlemek" at bounding box center [948, 249] width 52 height 12
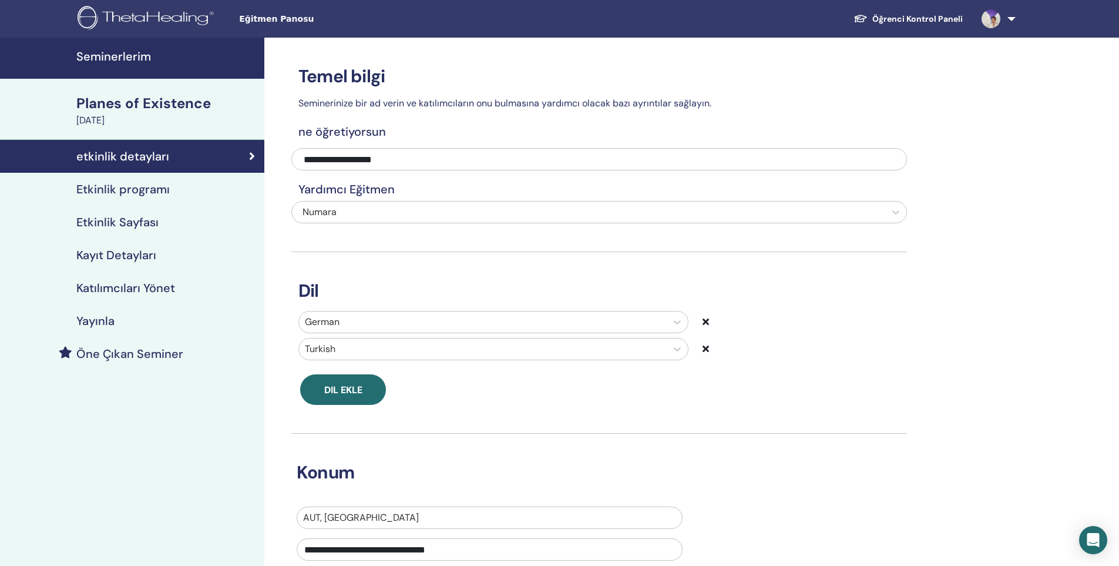
click at [103, 191] on h4 "Etkinlik programı" at bounding box center [122, 189] width 93 height 14
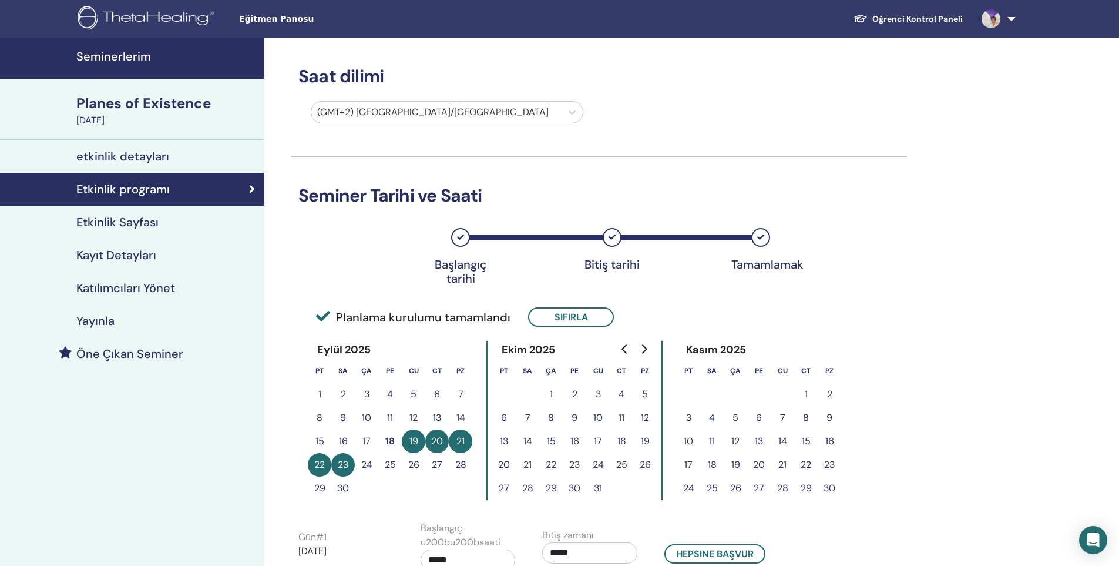
click at [105, 225] on h4 "Etkinlik Sayfası" at bounding box center [117, 222] width 82 height 14
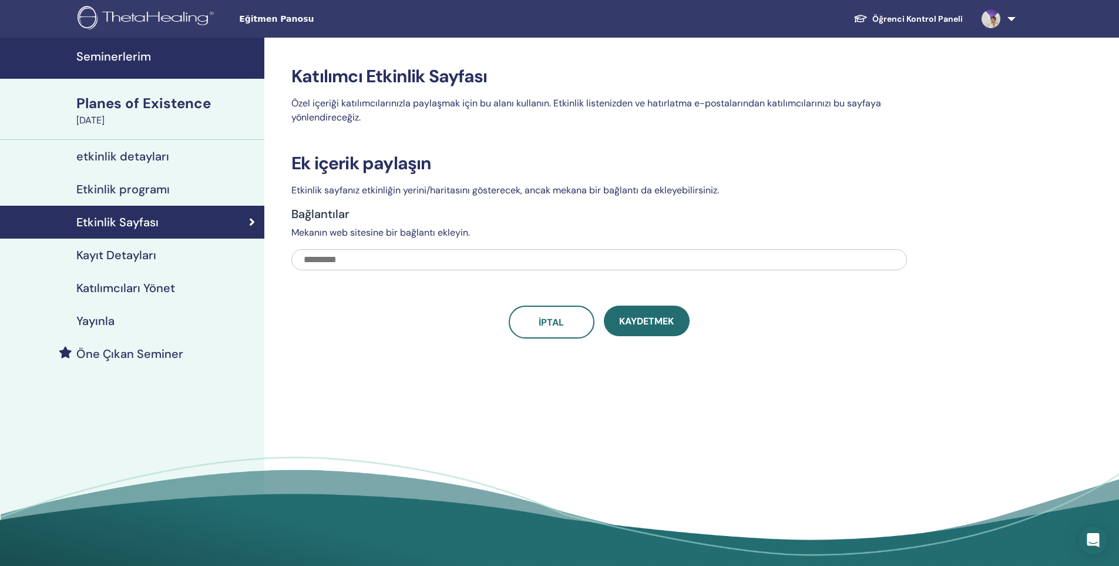
click at [173, 253] on div "Kayıt Detayları" at bounding box center [132, 255] width 246 height 14
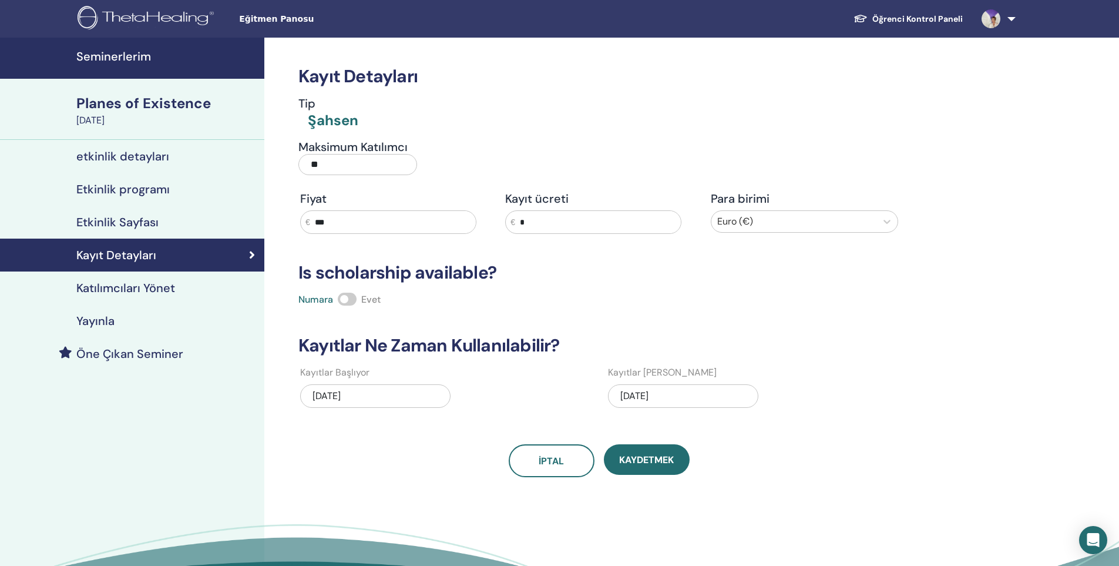
click at [154, 292] on h4 "Katılımcıları Yönet" at bounding box center [125, 288] width 99 height 14
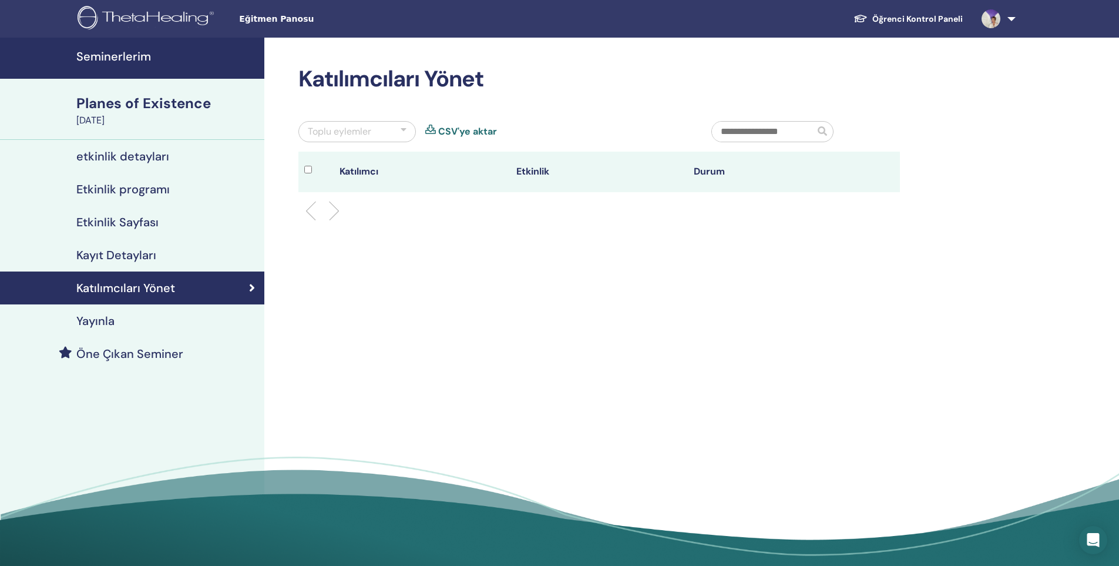
click at [126, 320] on div "Yayınla" at bounding box center [132, 321] width 246 height 14
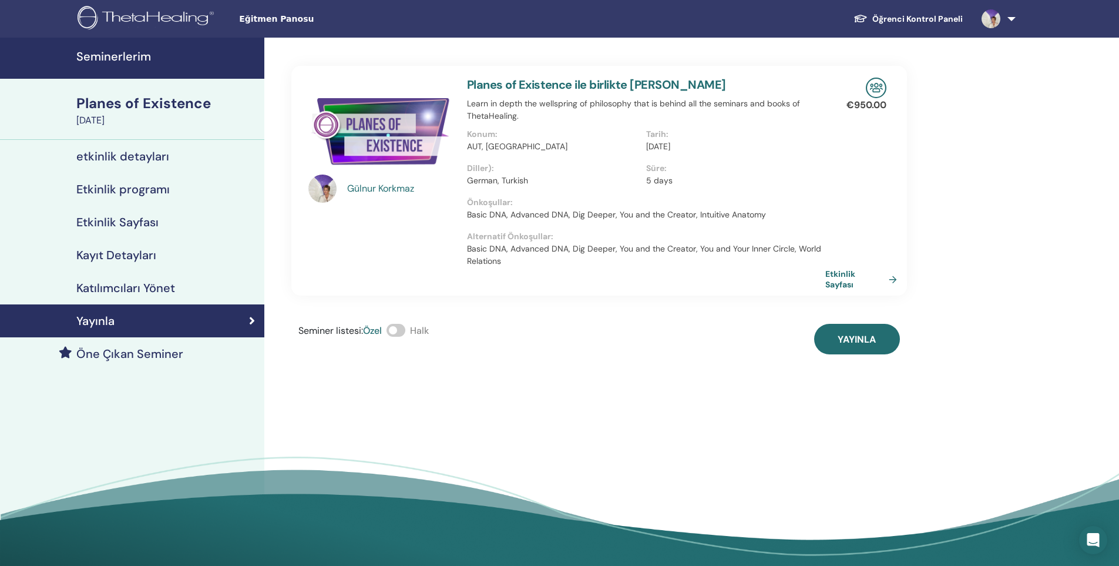
click at [403, 333] on span at bounding box center [396, 330] width 19 height 13
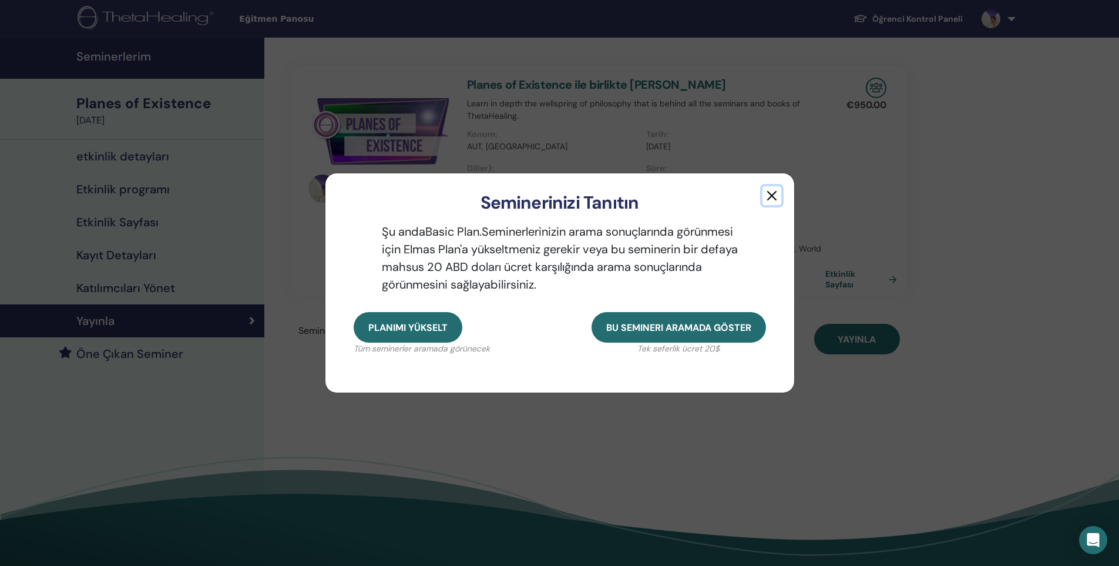
click at [769, 196] on button "button" at bounding box center [772, 195] width 19 height 19
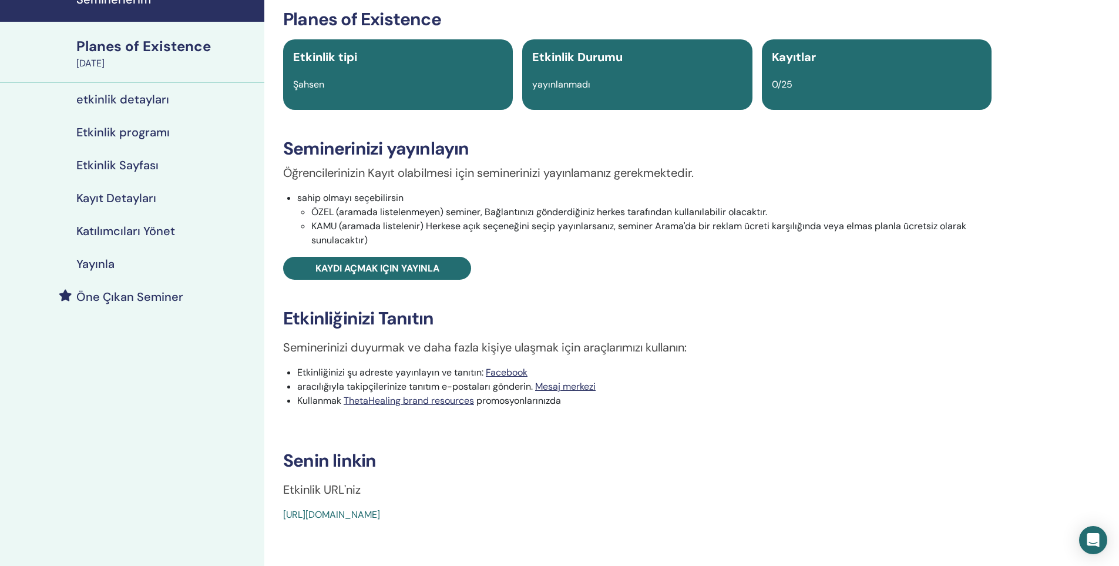
scroll to position [59, 0]
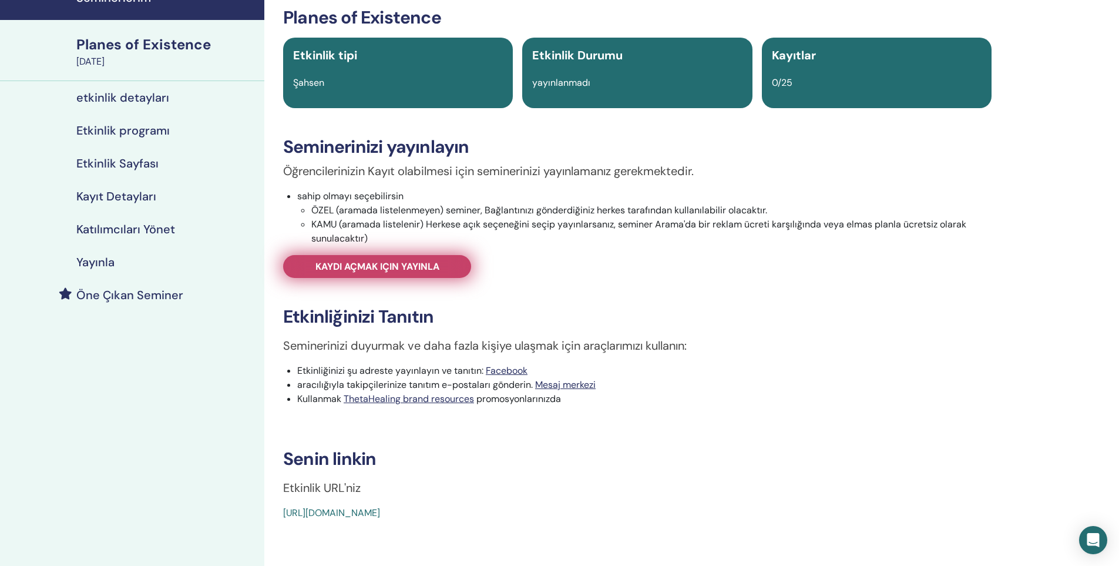
click at [408, 271] on span "Kaydı açmak için yayınla" at bounding box center [377, 266] width 124 height 12
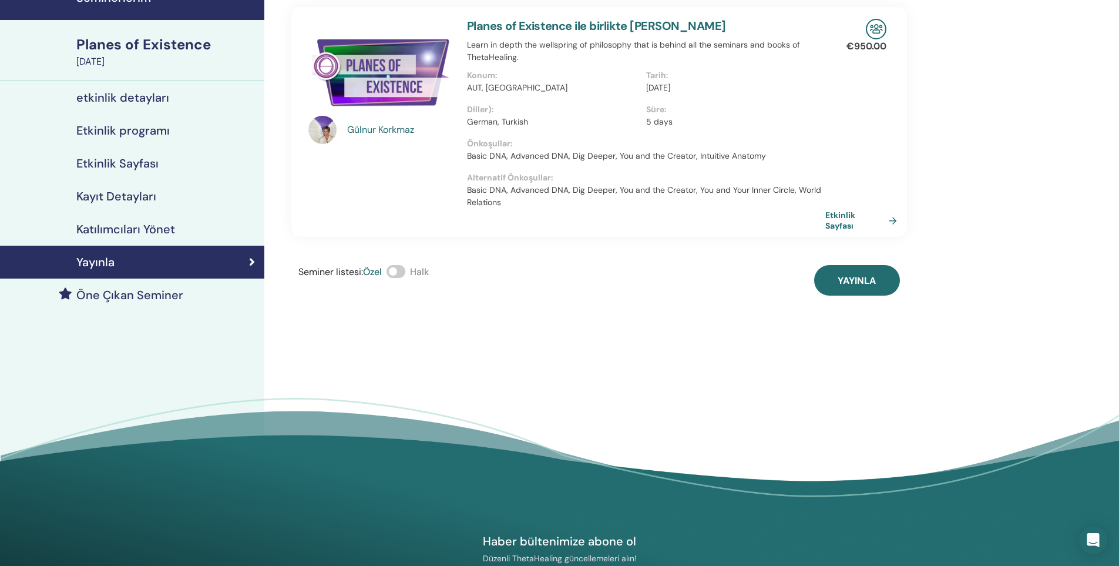
click at [407, 279] on div "Seminer listesi : [PERSON_NAME]" at bounding box center [363, 280] width 130 height 31
click at [403, 274] on span at bounding box center [396, 271] width 19 height 13
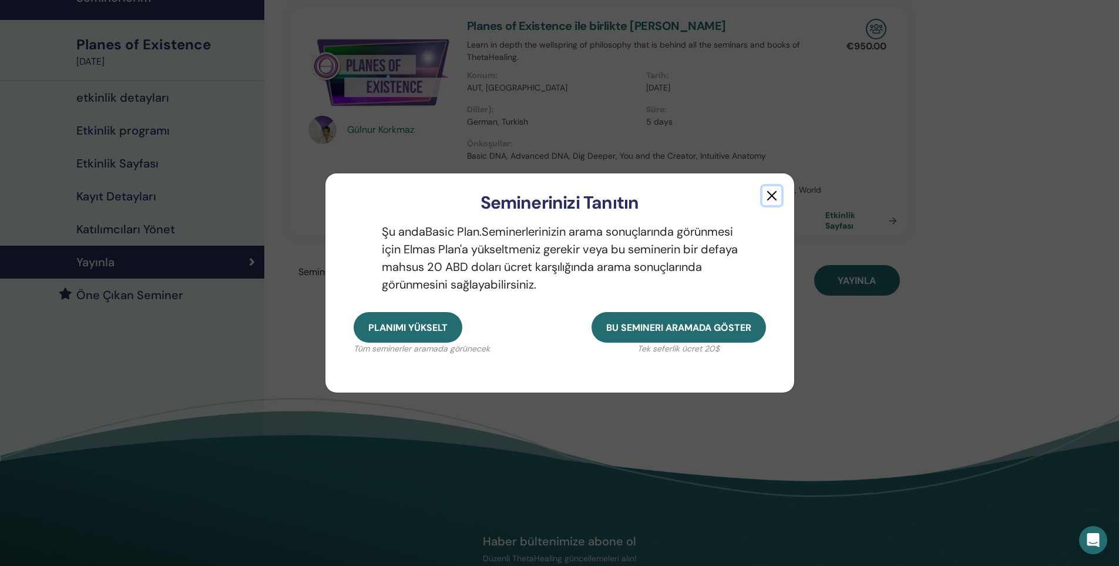
click at [771, 198] on button "button" at bounding box center [772, 195] width 19 height 19
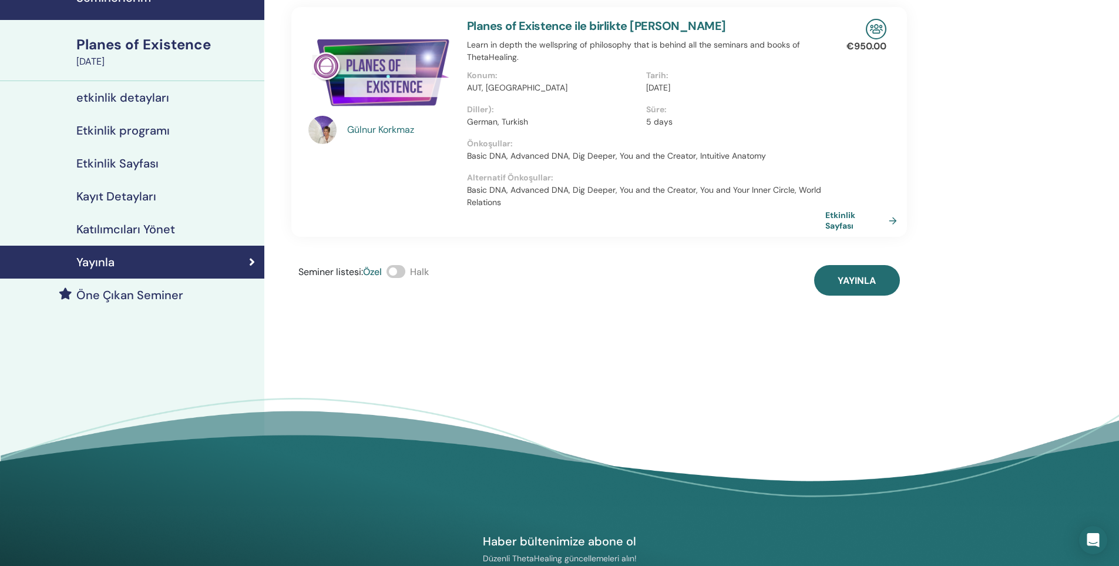
click at [405, 271] on span at bounding box center [396, 271] width 19 height 13
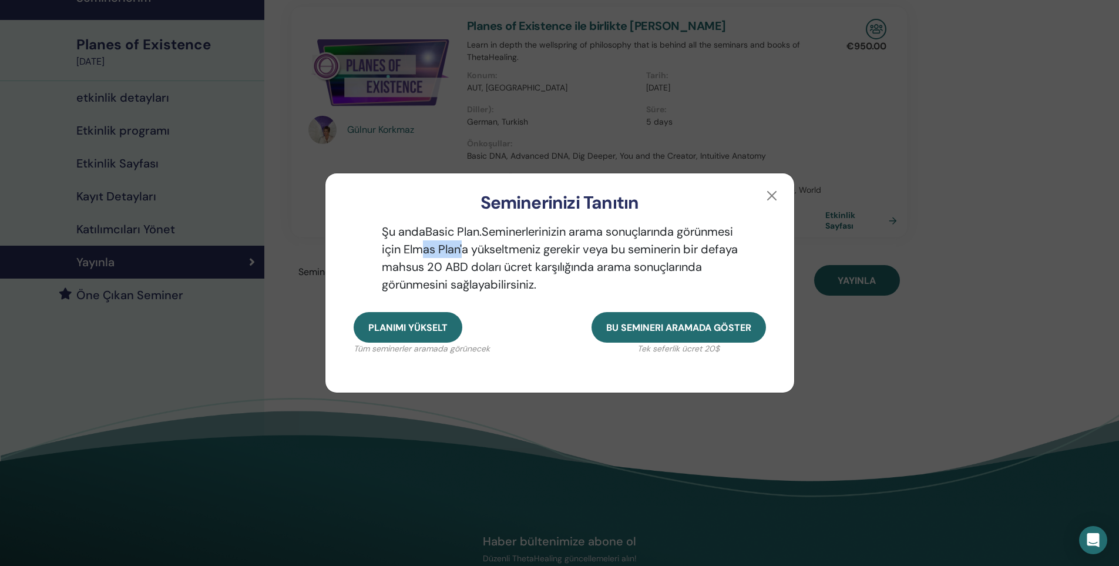
drag, startPoint x: 536, startPoint y: 248, endPoint x: 483, endPoint y: 249, distance: 52.9
click at [483, 249] on p "Şu anda Basic Plan. Seminerlerinizin arama sonuçlarında görünmesi için Elmas Pl…" at bounding box center [560, 258] width 412 height 70
click at [774, 196] on button "button" at bounding box center [772, 195] width 19 height 19
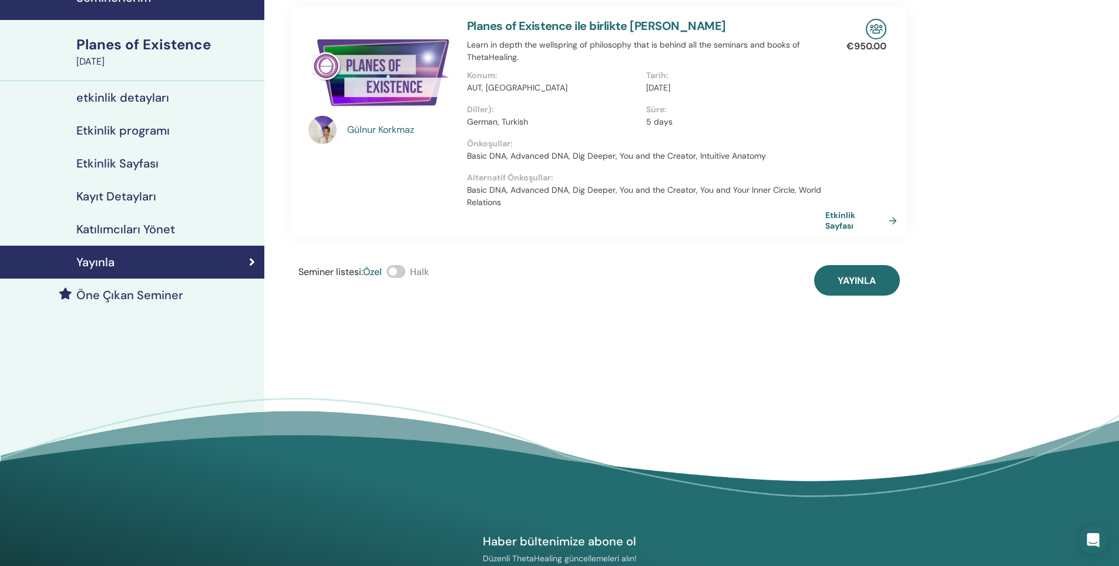
click at [402, 267] on span at bounding box center [396, 271] width 19 height 13
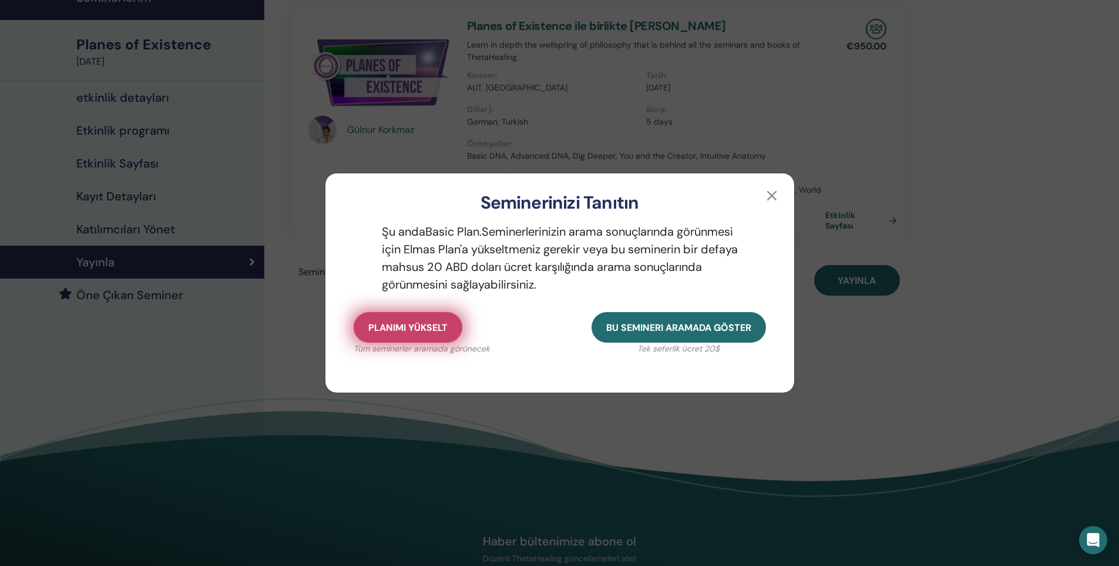
click at [442, 325] on span "Planımı yükselt" at bounding box center [407, 327] width 79 height 12
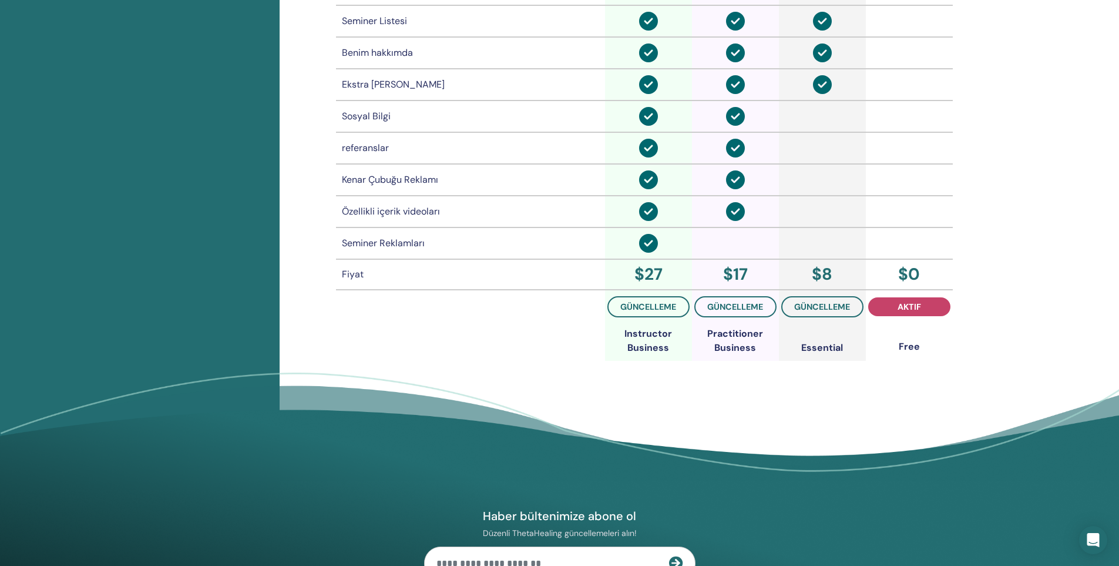
scroll to position [878, 0]
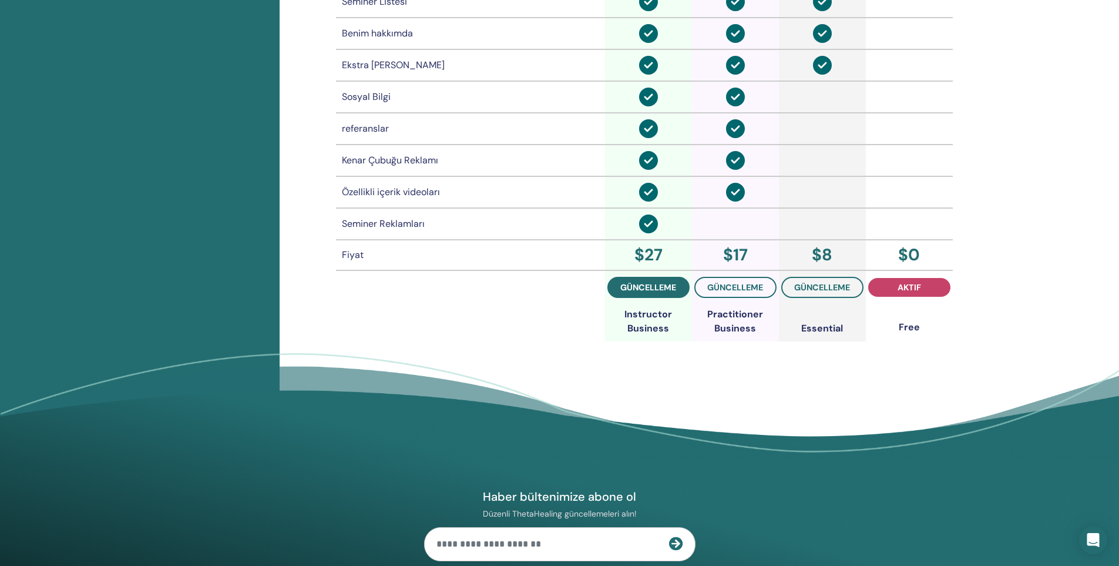
click at [667, 284] on span "güncelleme" at bounding box center [648, 287] width 56 height 9
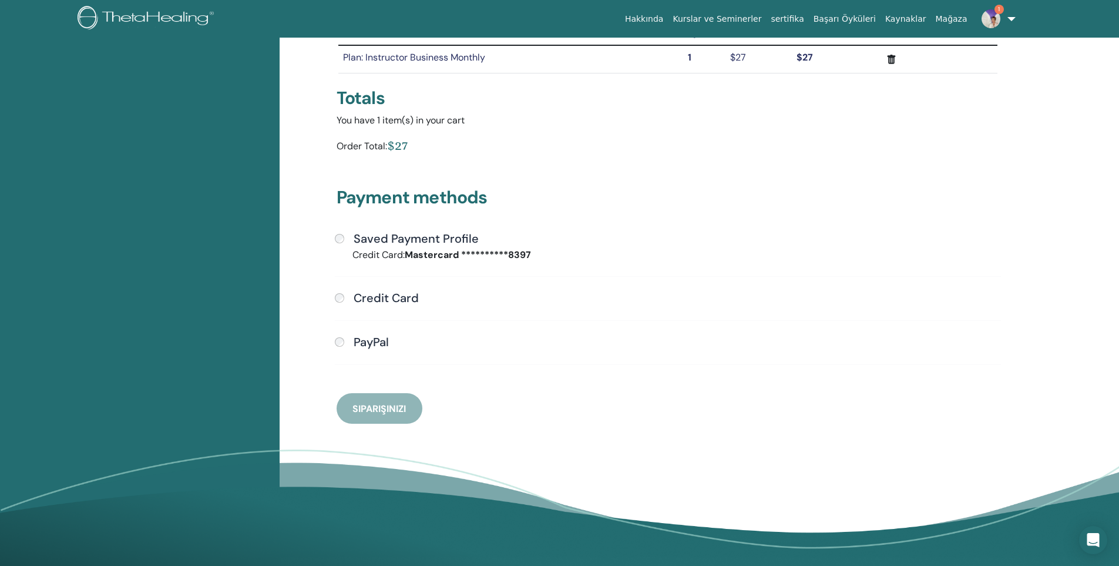
scroll to position [202, 0]
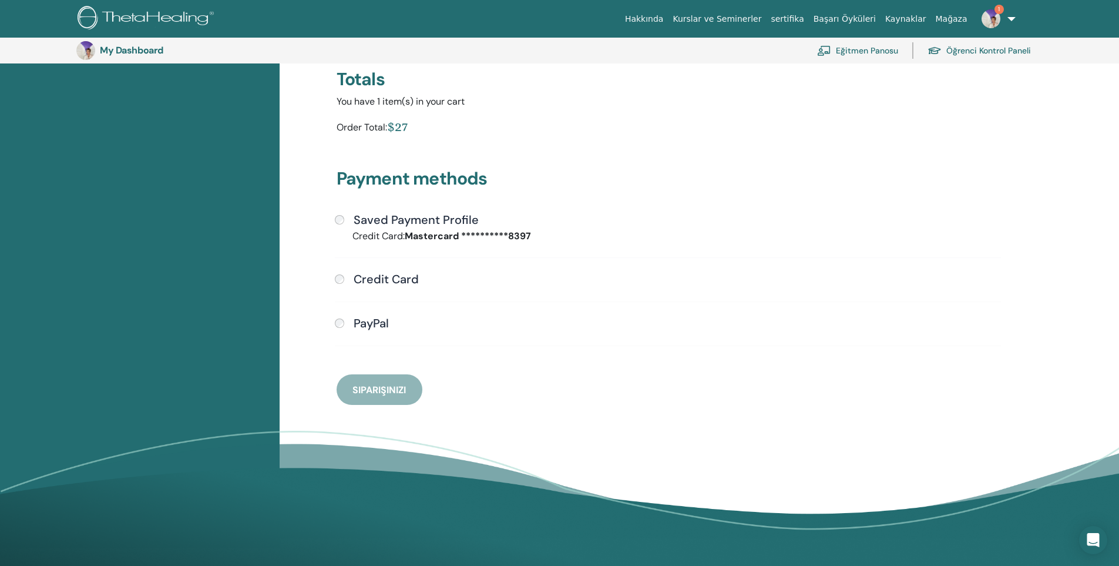
click at [383, 273] on h4 "Credit Card" at bounding box center [386, 279] width 65 height 14
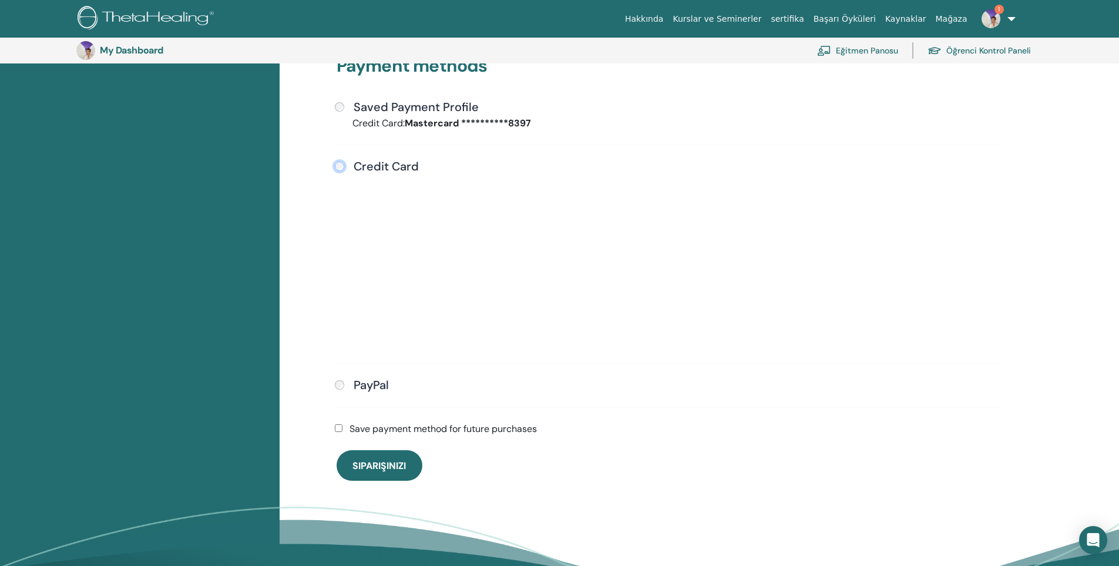
scroll to position [320, 0]
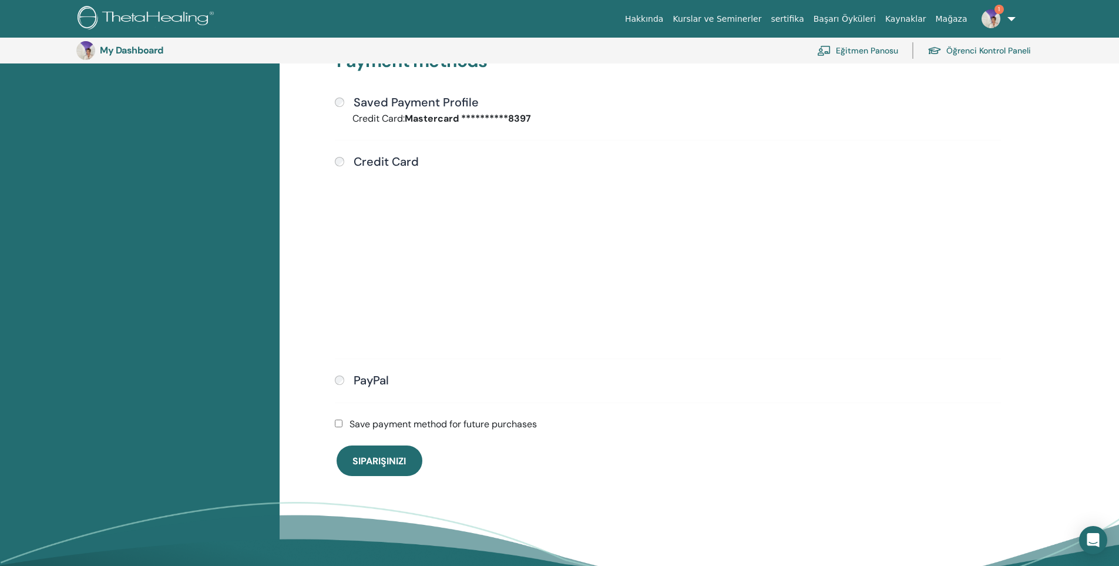
click at [310, 267] on div "Shopping cart Item Qty Price Subtotal Plan: Instructor Business Monthly 1 $27 $…" at bounding box center [699, 215] width 839 height 807
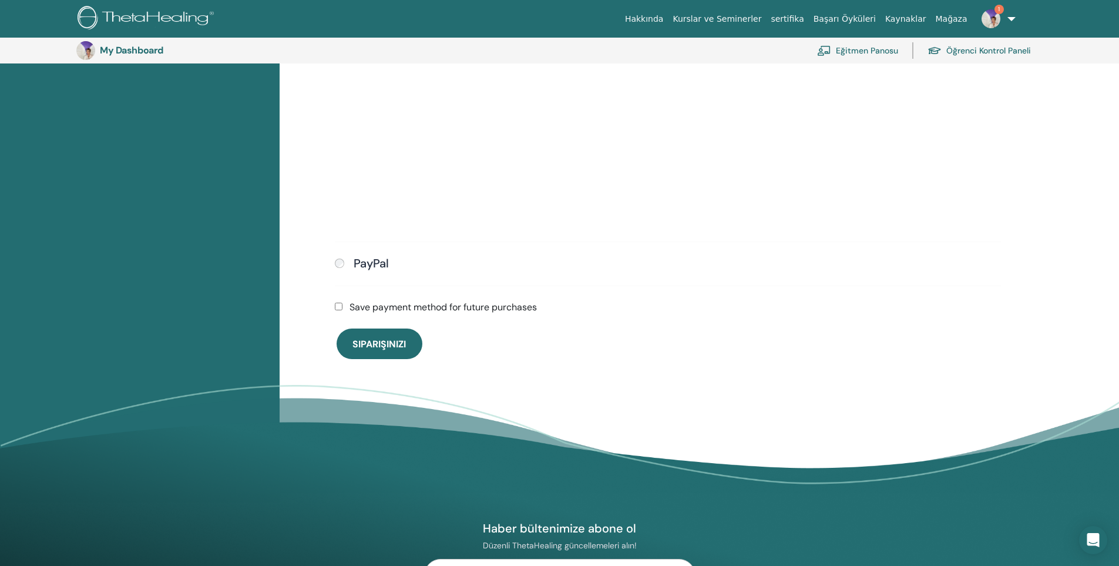
scroll to position [437, 0]
click at [436, 306] on label "Save payment method for future purchases" at bounding box center [443, 307] width 187 height 14
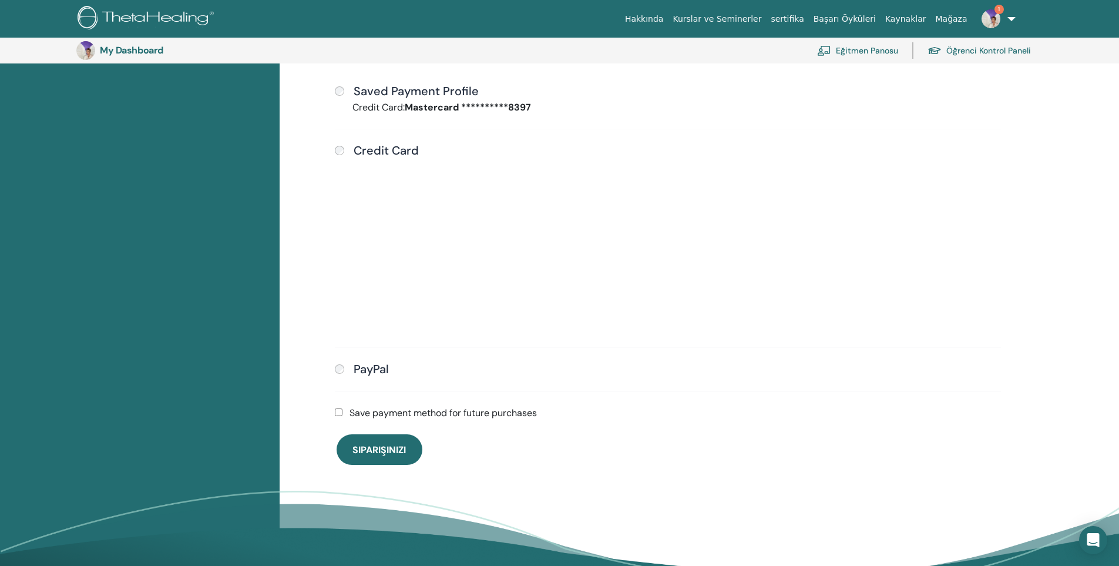
scroll to position [378, 0]
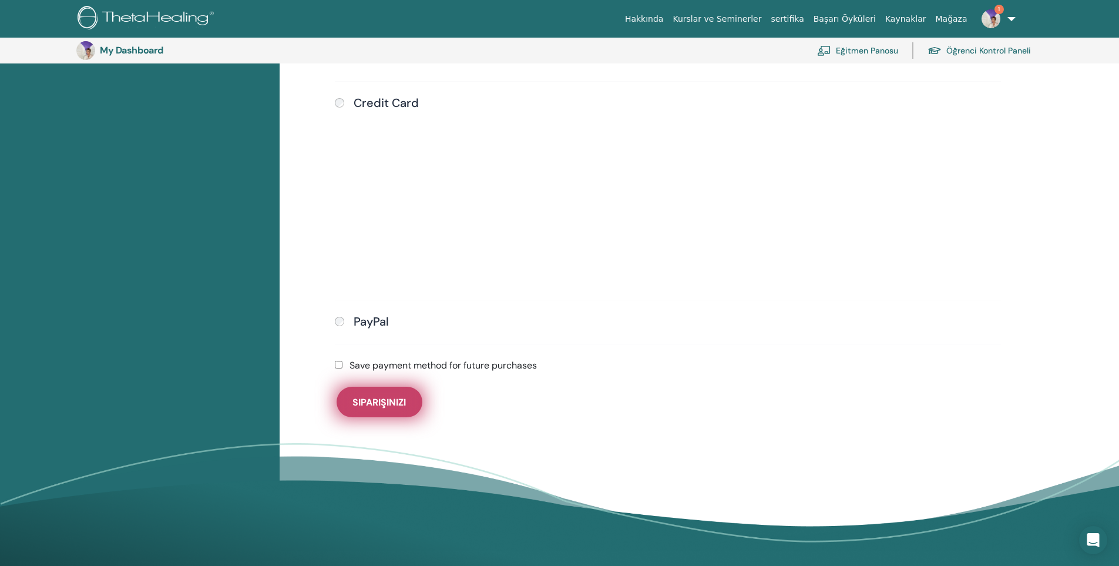
click at [395, 404] on span "Siparişinizi" at bounding box center [378, 402] width 53 height 12
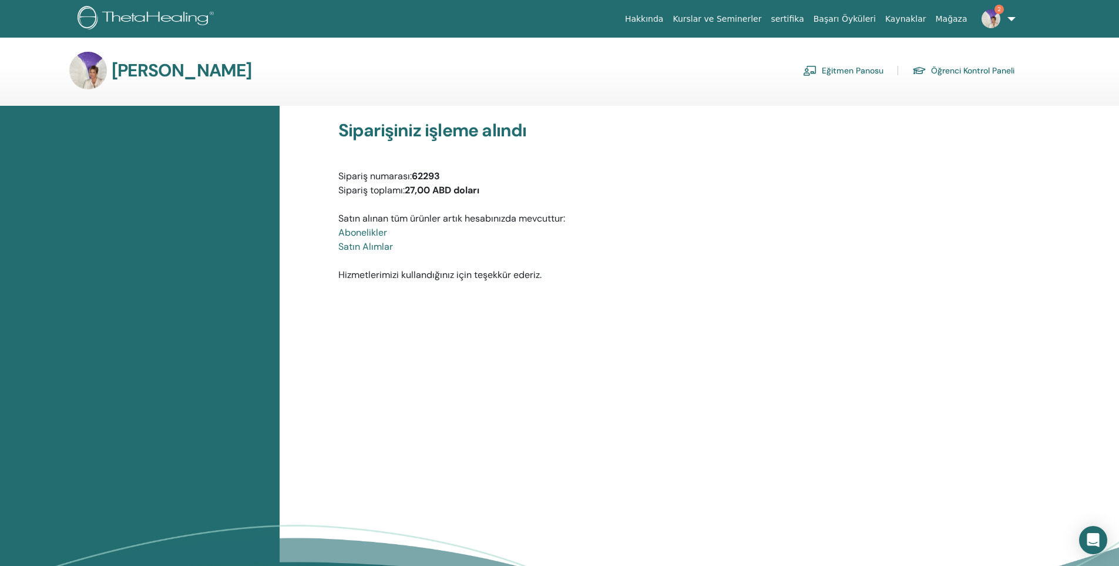
click at [938, 357] on div "Siparişiniz işleme alındı Sipariş numarası: 62293 Sipariş toplamı: 27,00 ABD do…" at bounding box center [699, 374] width 839 height 536
click at [867, 73] on font "Eğitmen Panosu" at bounding box center [853, 71] width 62 height 11
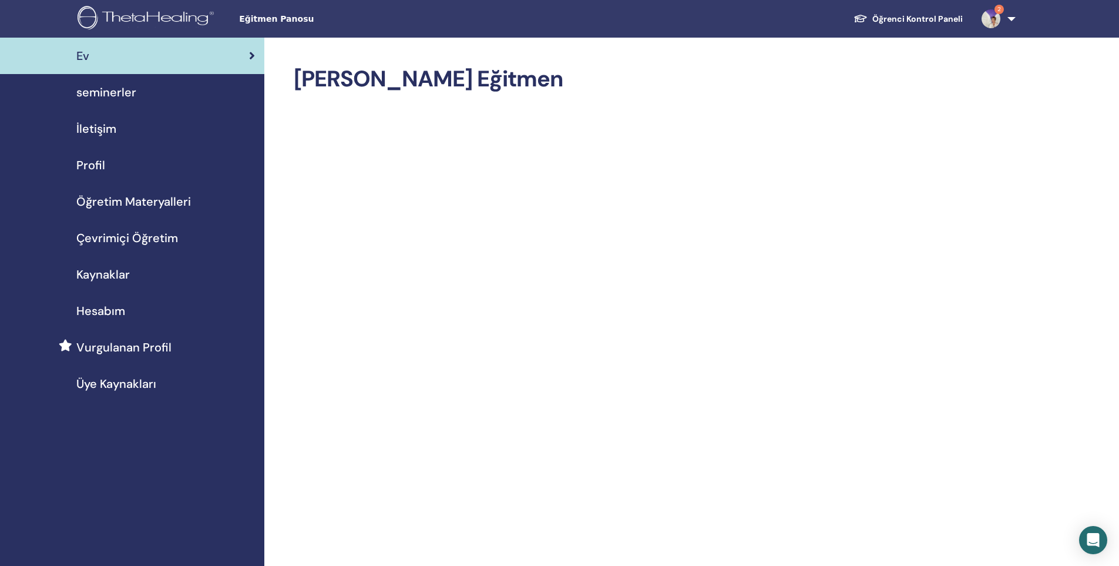
click at [123, 309] on span "Hesabım" at bounding box center [100, 311] width 49 height 18
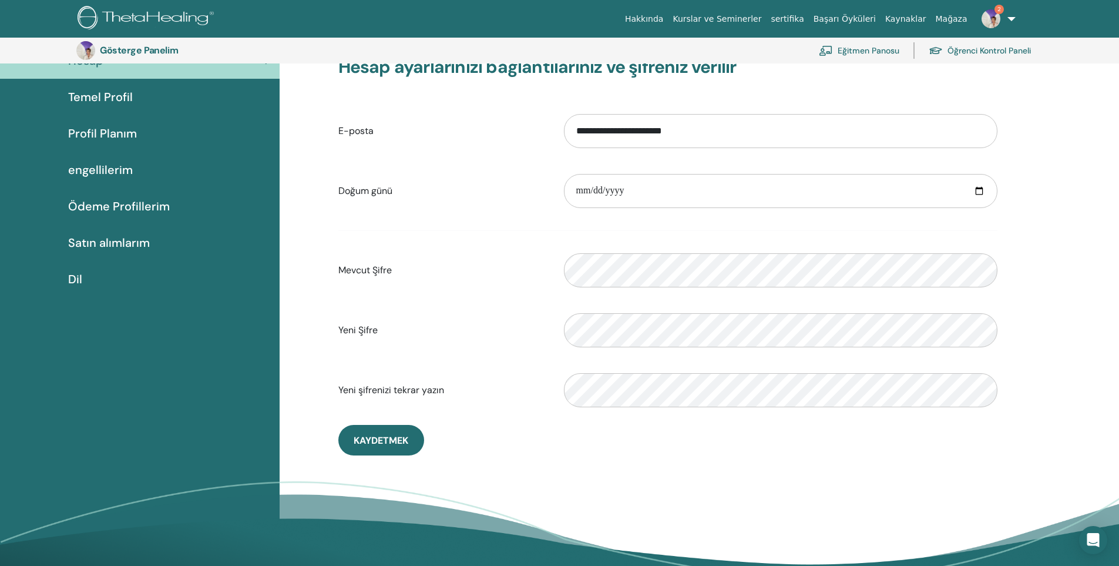
scroll to position [85, 0]
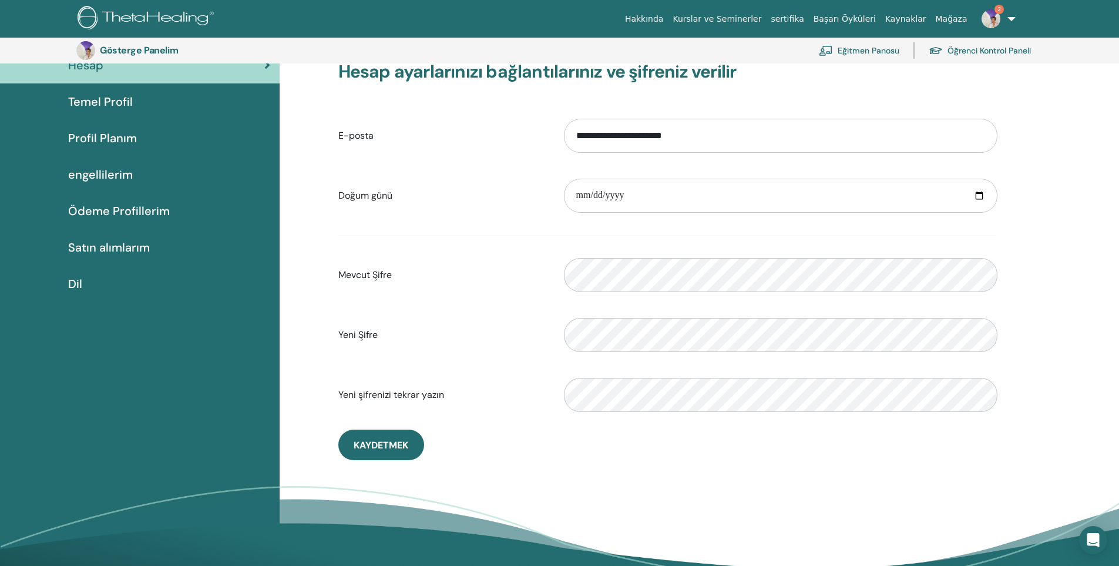
click at [93, 143] on font "Profil Planım" at bounding box center [102, 137] width 69 height 15
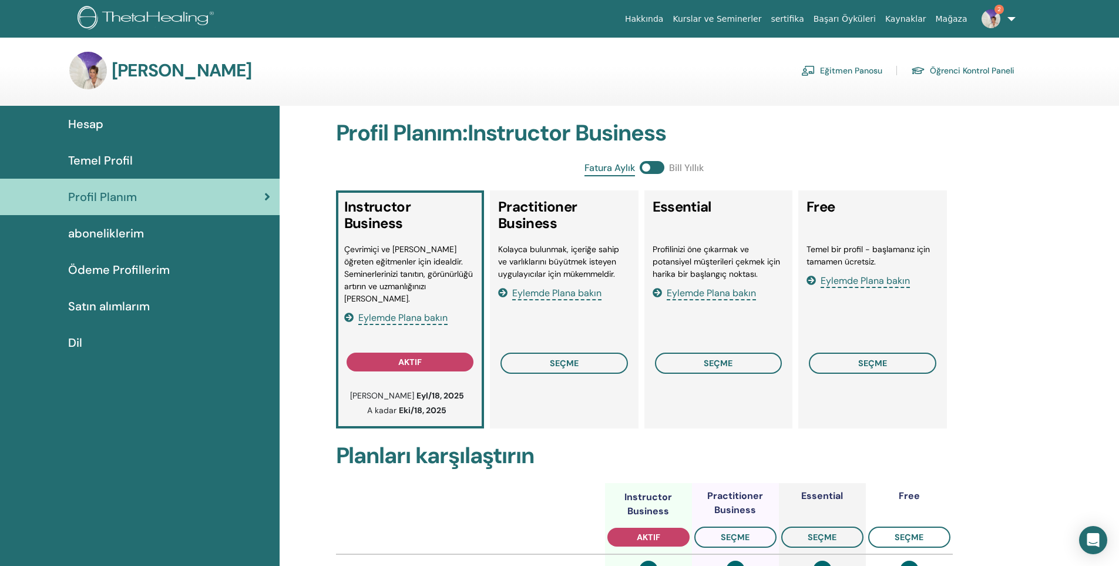
click at [125, 237] on span "aboneliklerim" at bounding box center [106, 233] width 76 height 18
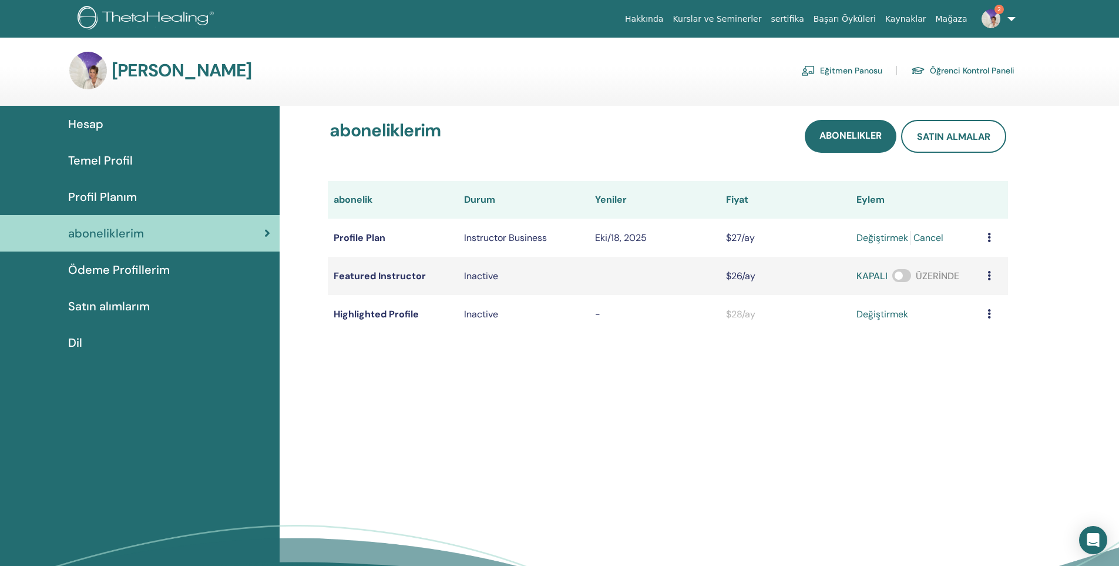
click at [153, 270] on span "Ödeme Profillerim" at bounding box center [119, 270] width 102 height 18
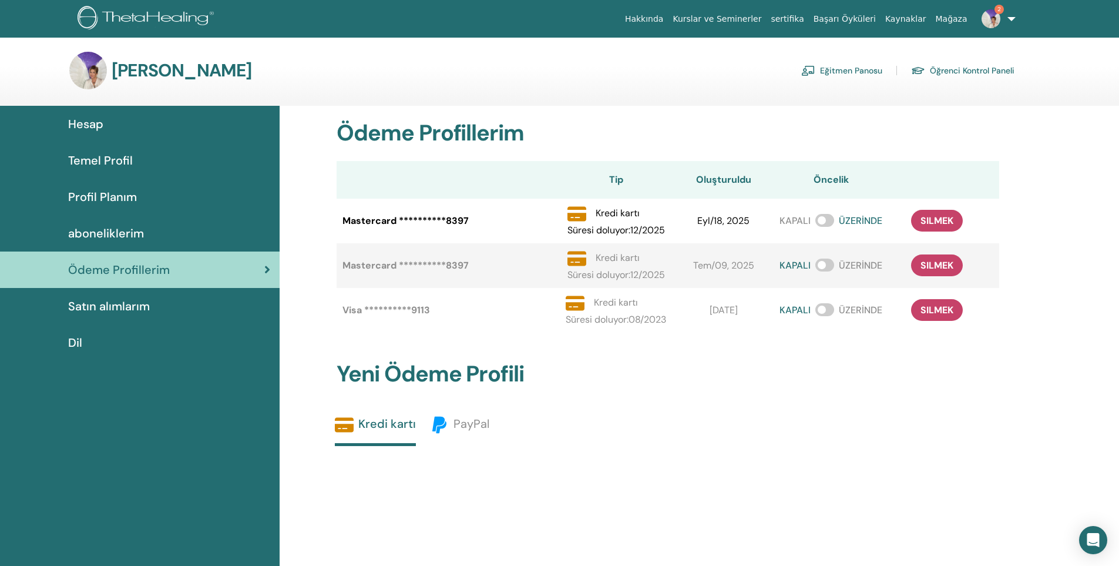
click at [120, 313] on span "Satın alımlarım" at bounding box center [109, 306] width 82 height 18
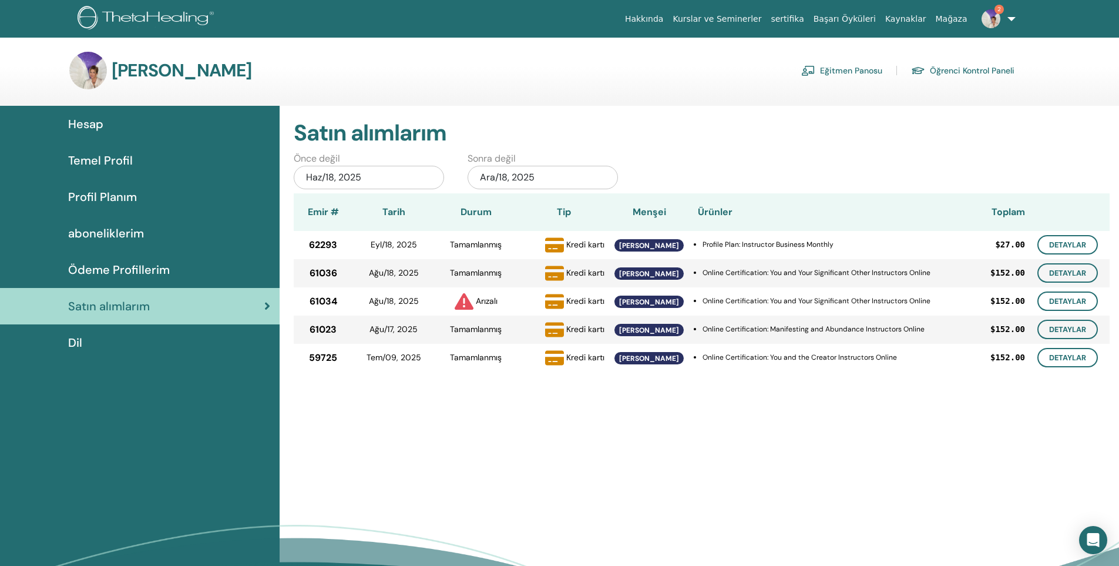
click at [828, 68] on link "Eğitmen Panosu" at bounding box center [841, 70] width 81 height 19
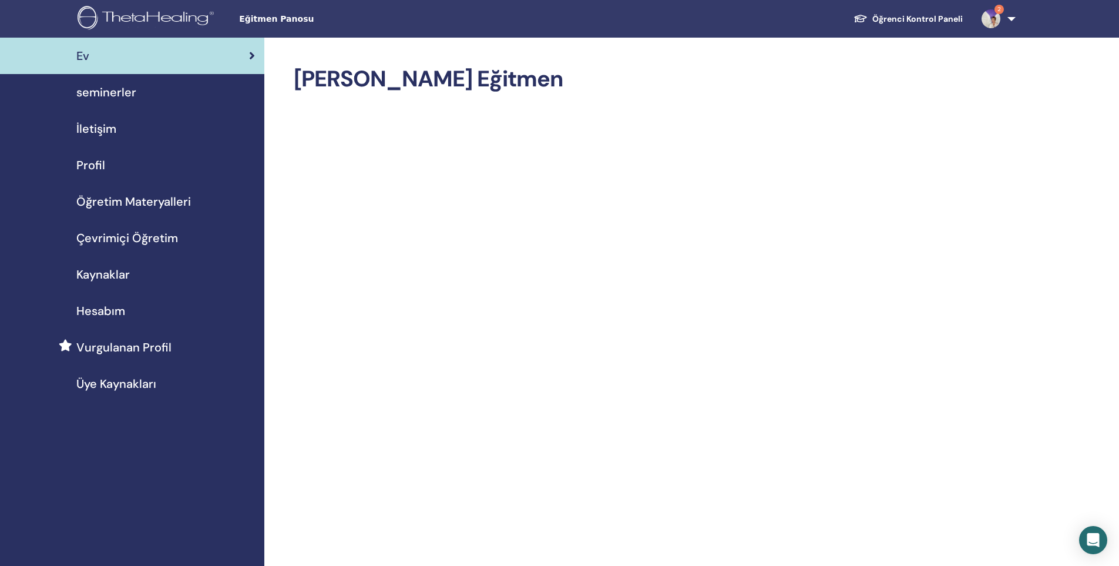
click at [120, 95] on span "seminerler" at bounding box center [106, 92] width 60 height 18
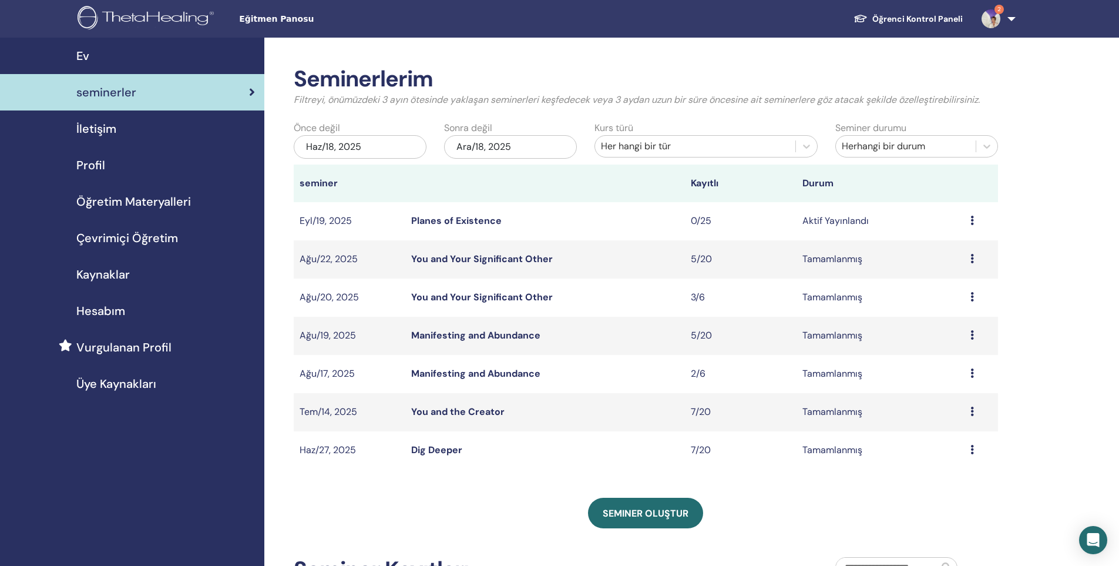
click at [975, 223] on div "Ön izleme Düzenlemek katılımcılar İptal" at bounding box center [981, 221] width 22 height 14
click at [953, 254] on link "Düzenlemek" at bounding box center [946, 250] width 52 height 12
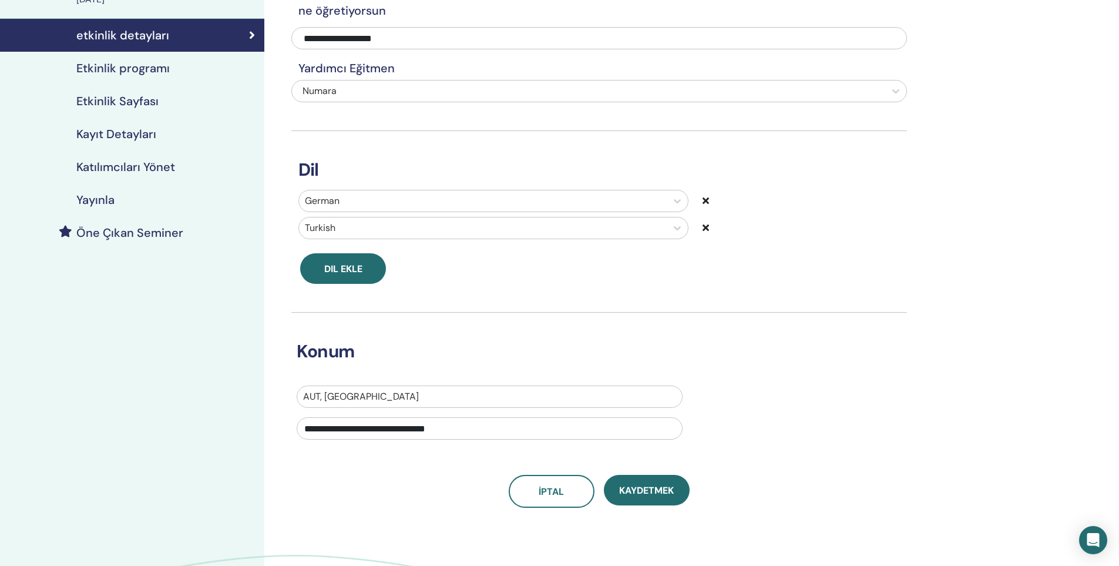
scroll to position [117, 0]
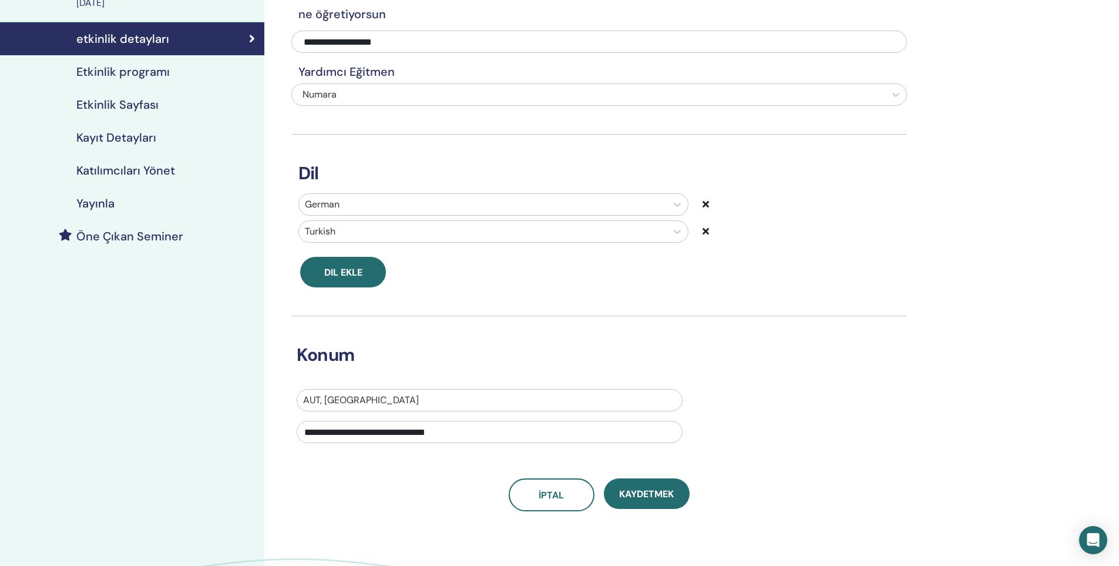
click at [118, 201] on div "Yayınla" at bounding box center [132, 203] width 246 height 14
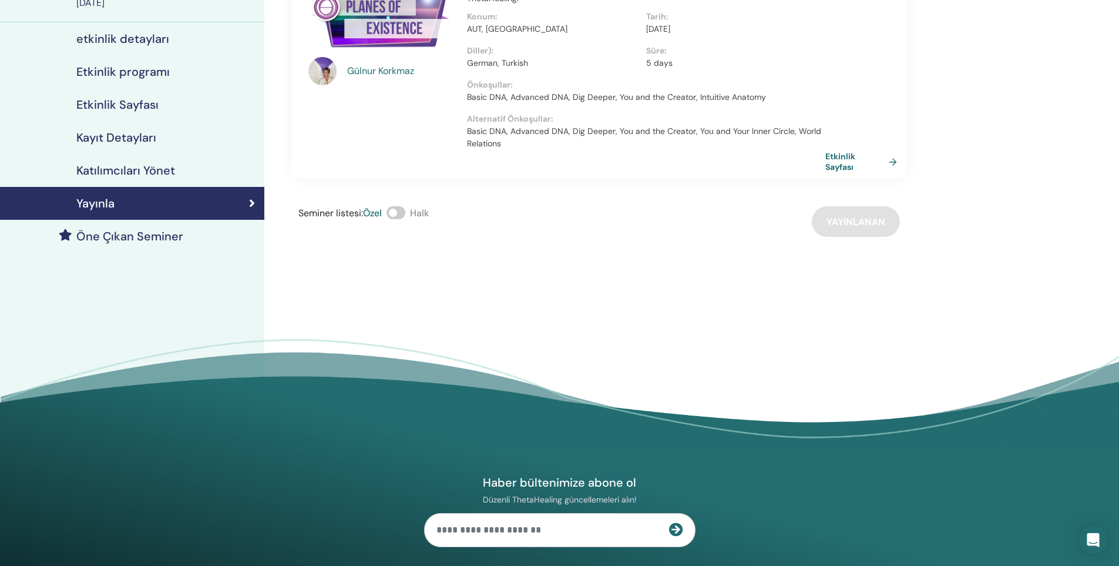
click at [401, 214] on span at bounding box center [396, 212] width 19 height 13
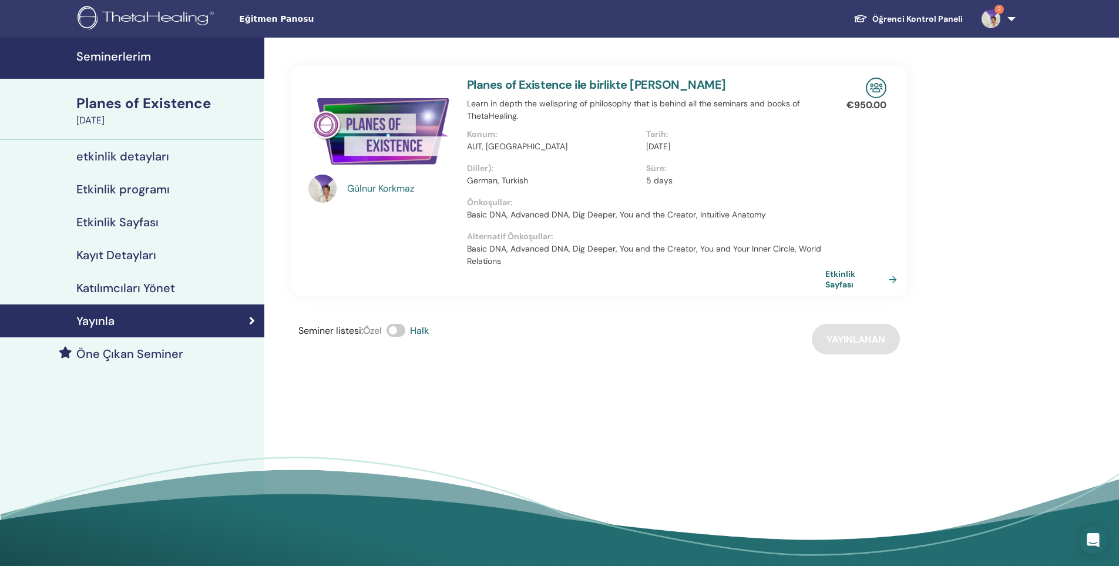
click at [154, 283] on h4 "Katılımcıları Yönet" at bounding box center [125, 288] width 99 height 14
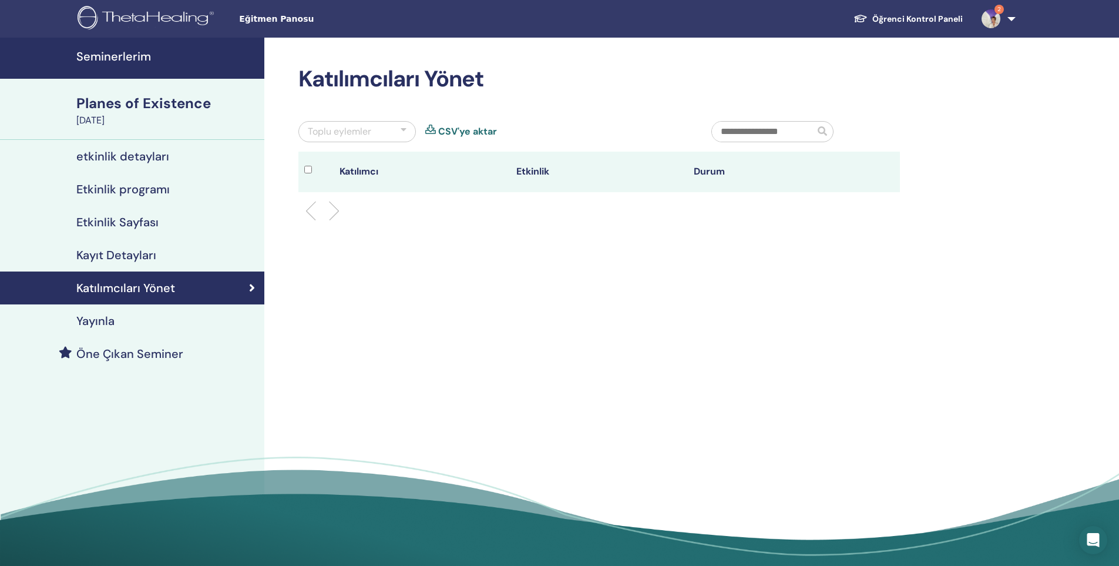
click at [156, 259] on div "Kayıt Detayları" at bounding box center [132, 255] width 246 height 14
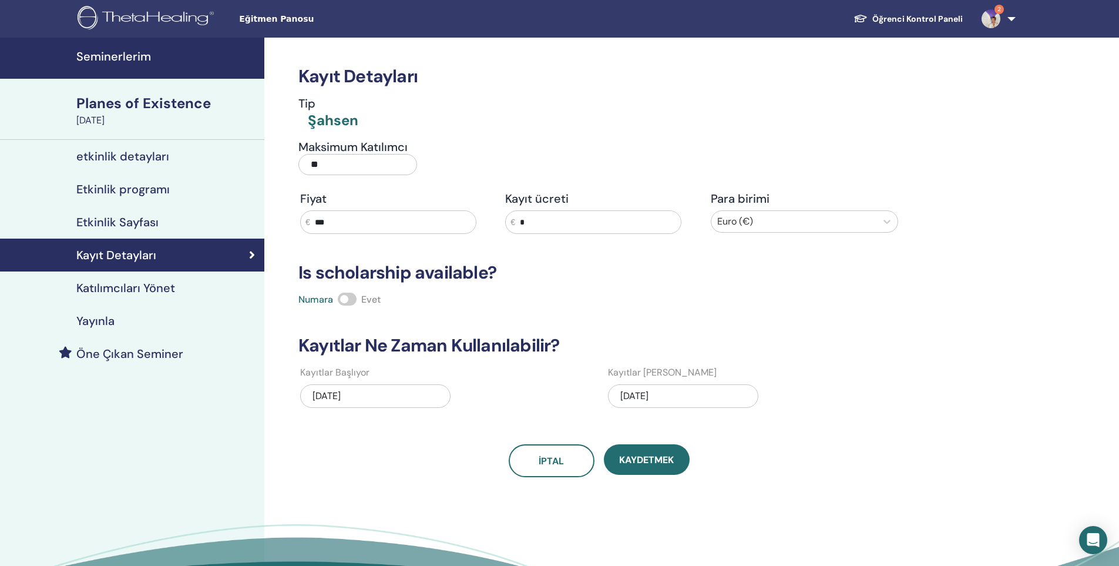
click at [131, 216] on h4 "Etkinlik Sayfası" at bounding box center [117, 222] width 82 height 14
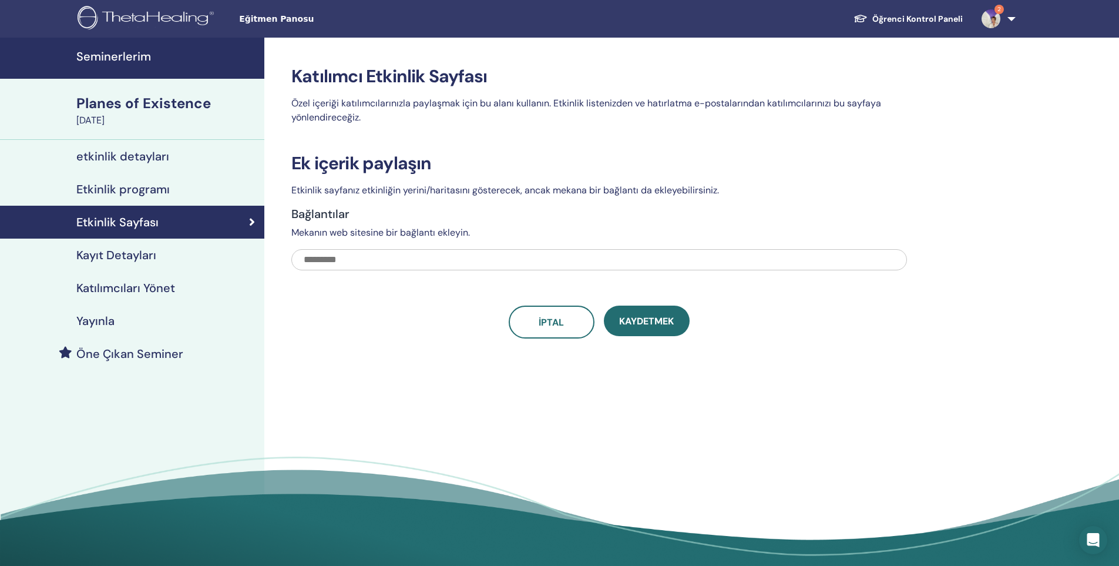
click at [142, 193] on h4 "Etkinlik programı" at bounding box center [122, 189] width 93 height 14
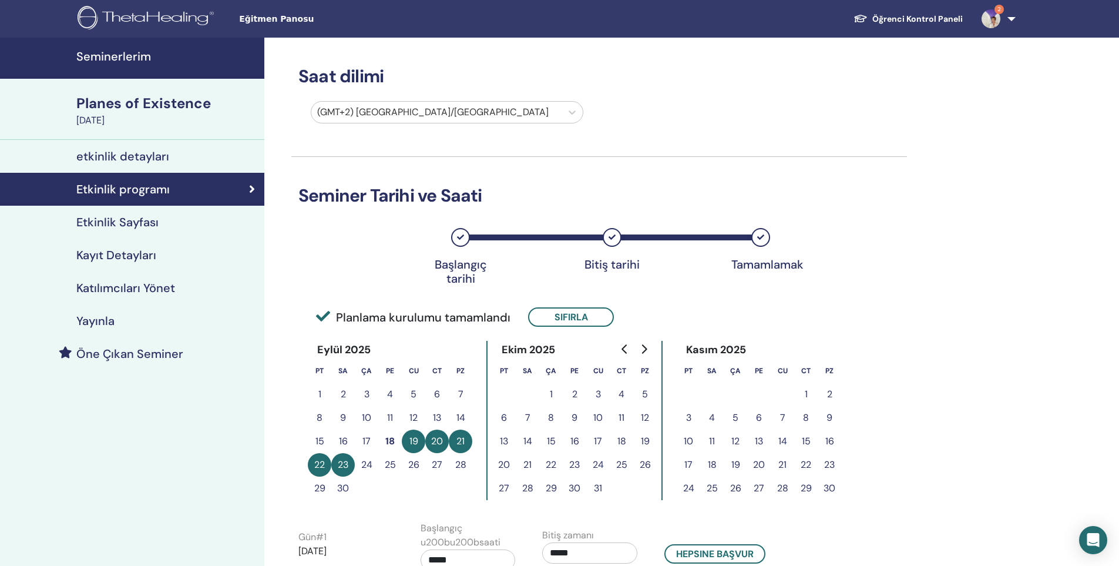
click at [139, 163] on h4 "etkinlik detayları" at bounding box center [122, 156] width 93 height 14
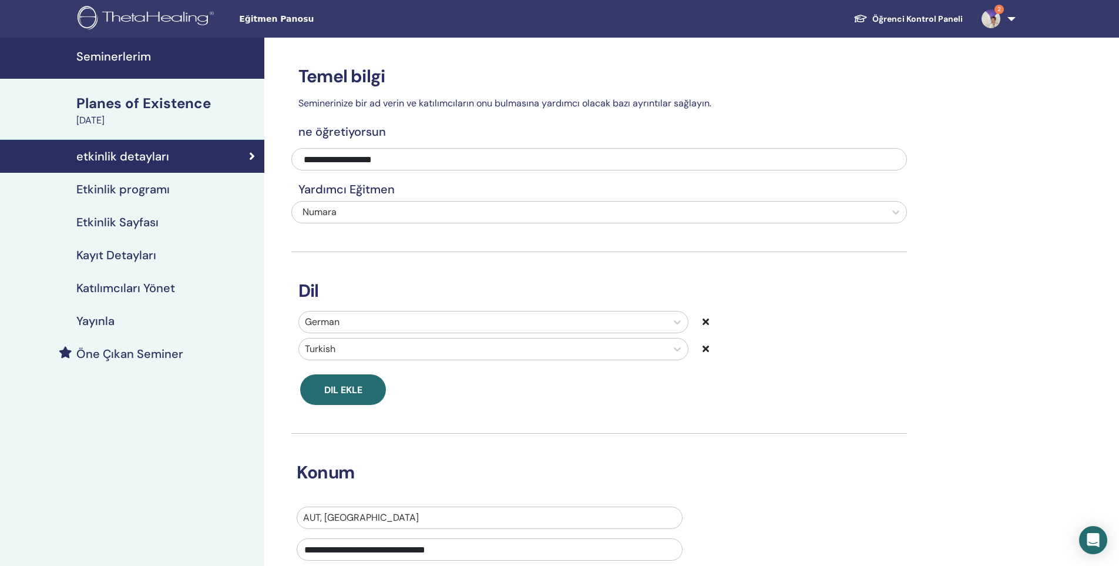
click at [995, 25] on img at bounding box center [991, 18] width 19 height 19
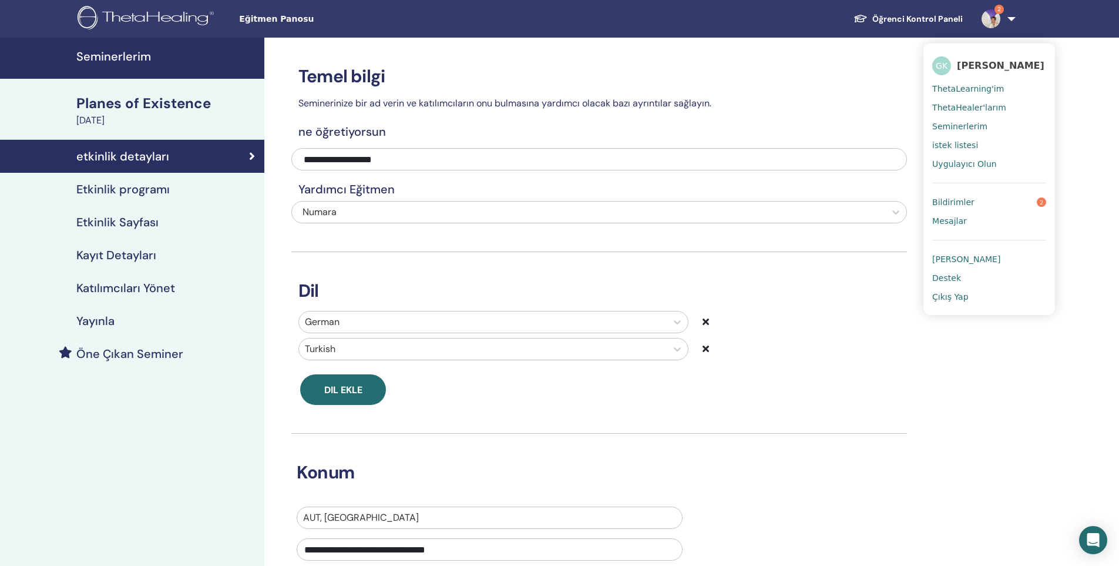
click at [978, 87] on span "ThetaLearning'im" at bounding box center [968, 88] width 72 height 11
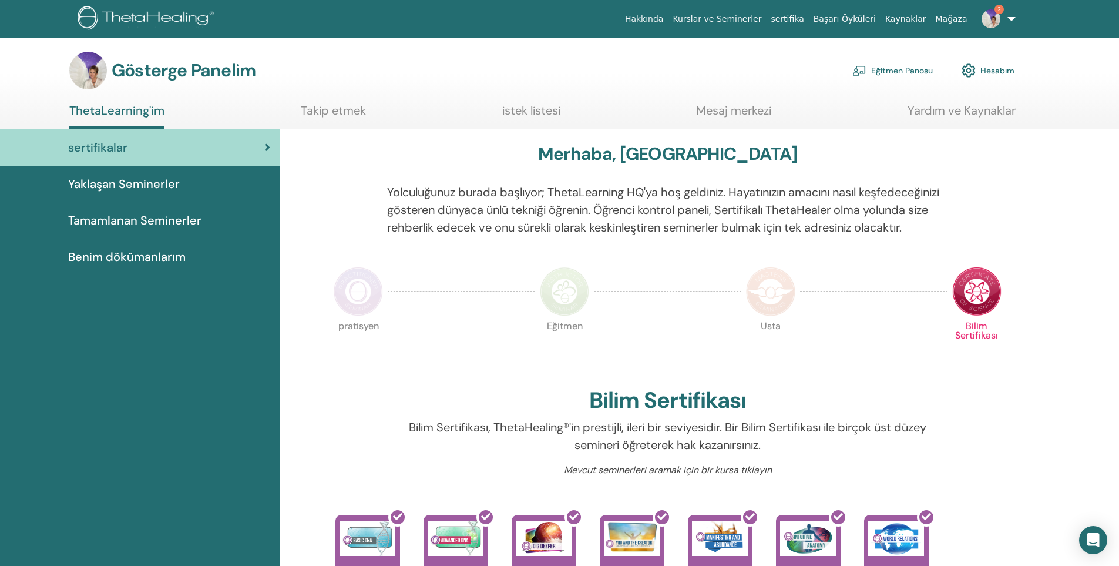
click at [187, 193] on link "Yaklaşan Seminerler" at bounding box center [140, 184] width 280 height 36
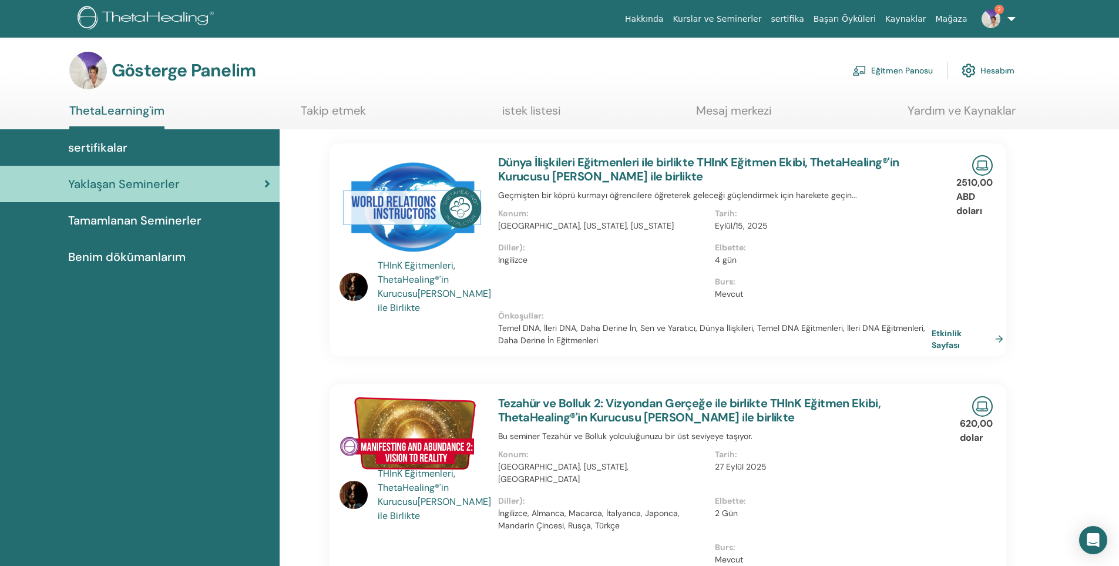
click at [864, 72] on img at bounding box center [859, 70] width 14 height 11
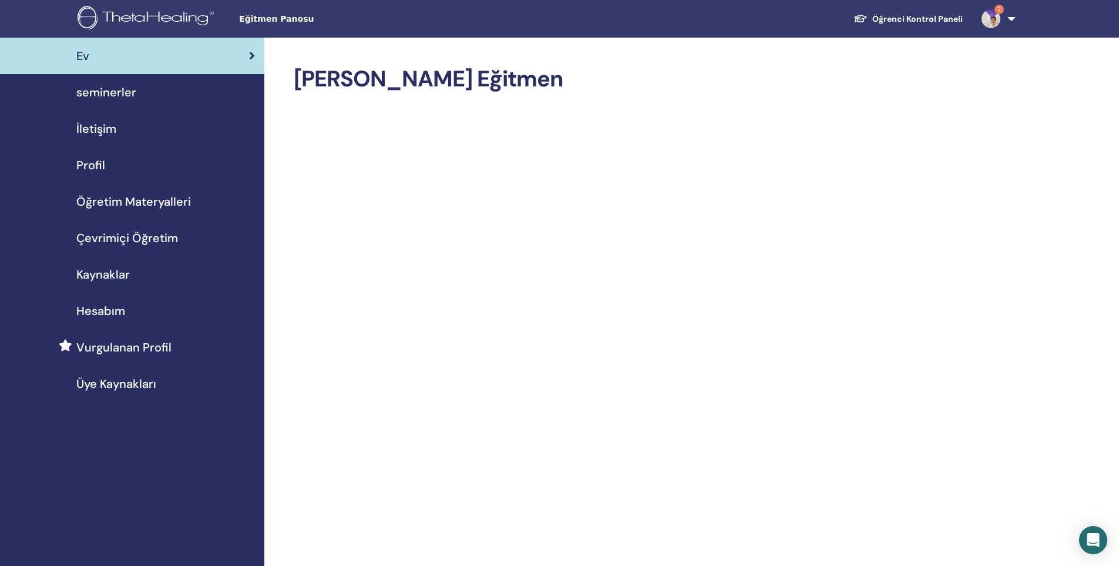
click at [104, 318] on span "Hesabım" at bounding box center [100, 311] width 49 height 18
click at [136, 345] on span "Vurgulanan Profil" at bounding box center [123, 347] width 95 height 18
click at [112, 345] on span "Vurgulanan Profil" at bounding box center [123, 347] width 95 height 18
click at [108, 353] on span "Vurgulanan Profil" at bounding box center [123, 347] width 95 height 18
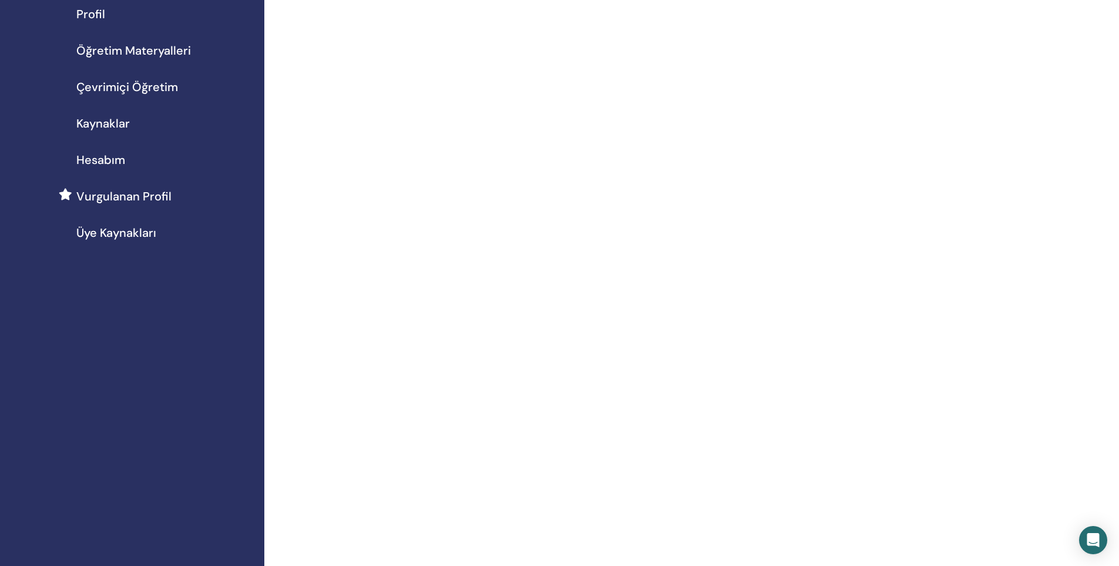
scroll to position [176, 0]
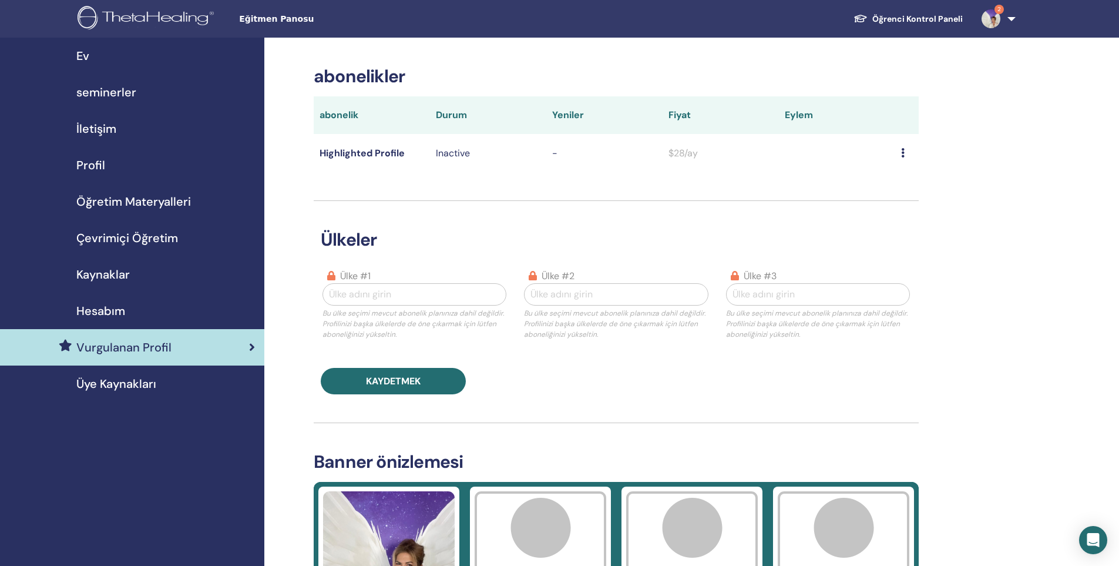
click at [361, 298] on div at bounding box center [414, 294] width 171 height 16
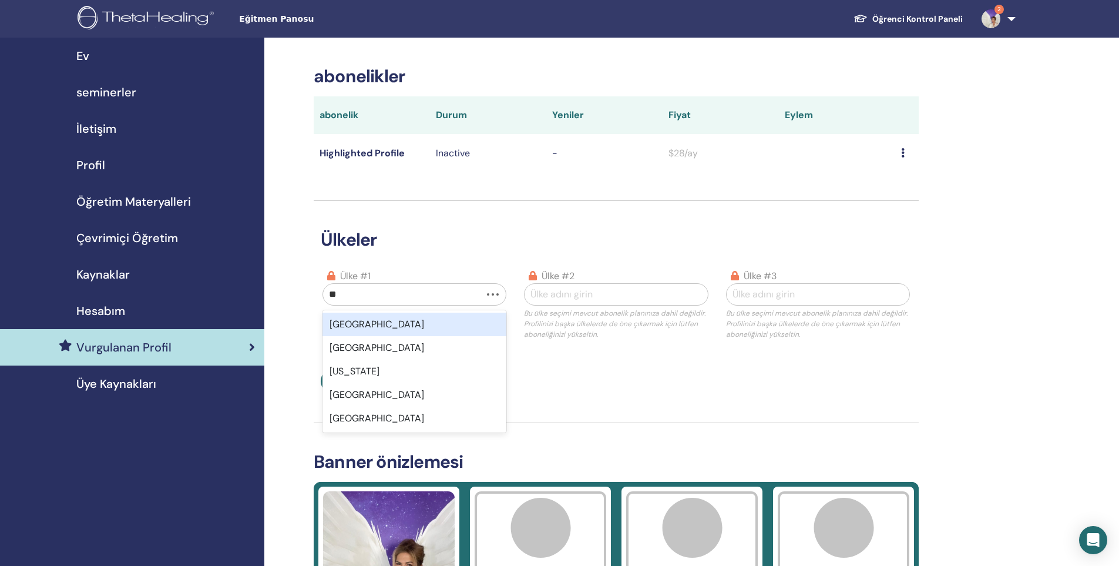
type input "***"
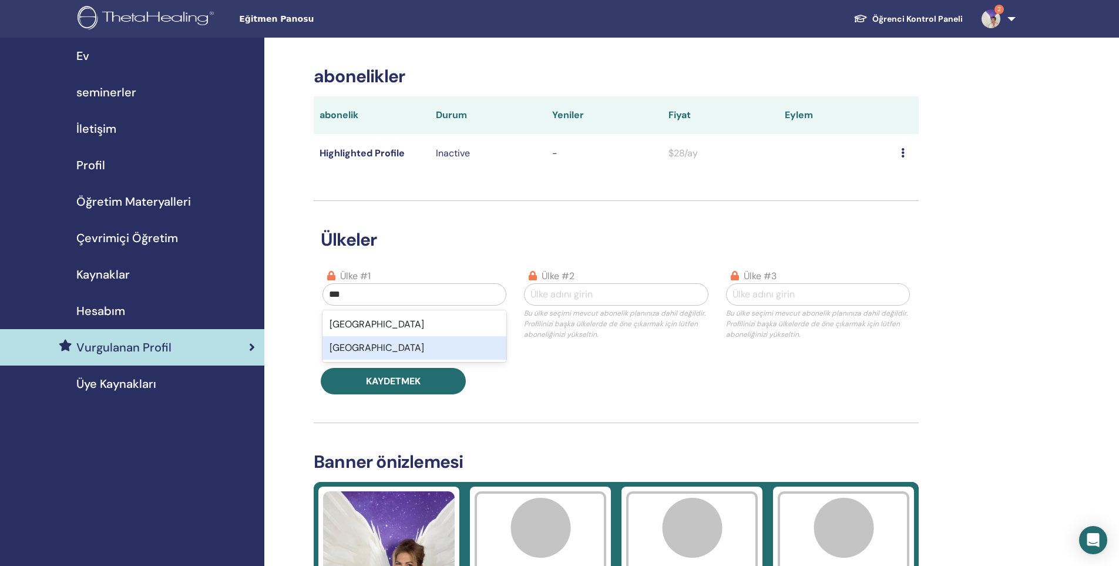
click at [409, 345] on div "[GEOGRAPHIC_DATA]" at bounding box center [415, 347] width 184 height 23
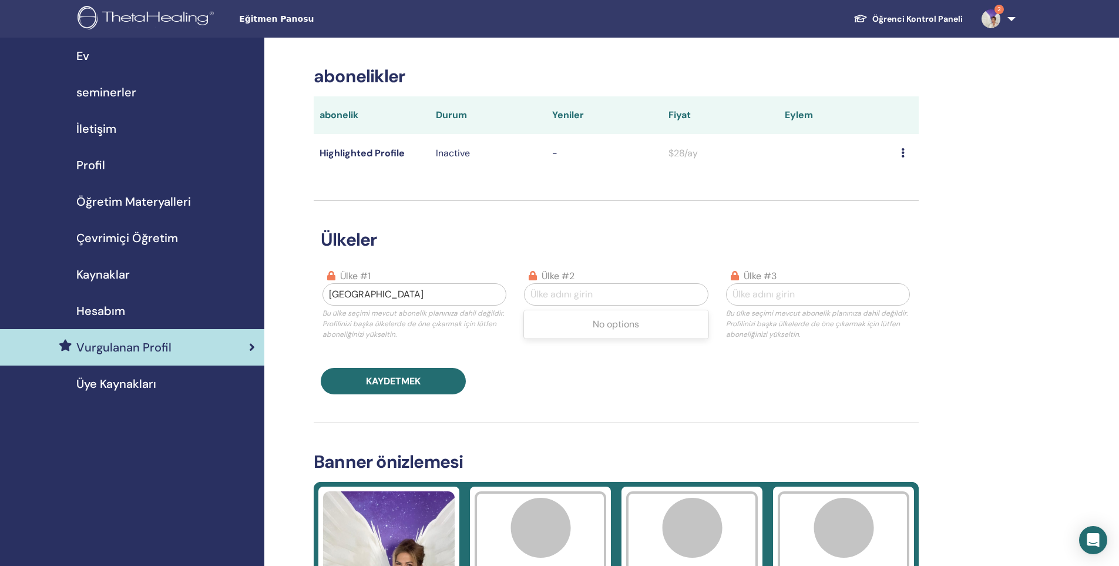
click at [571, 293] on div at bounding box center [615, 294] width 171 height 16
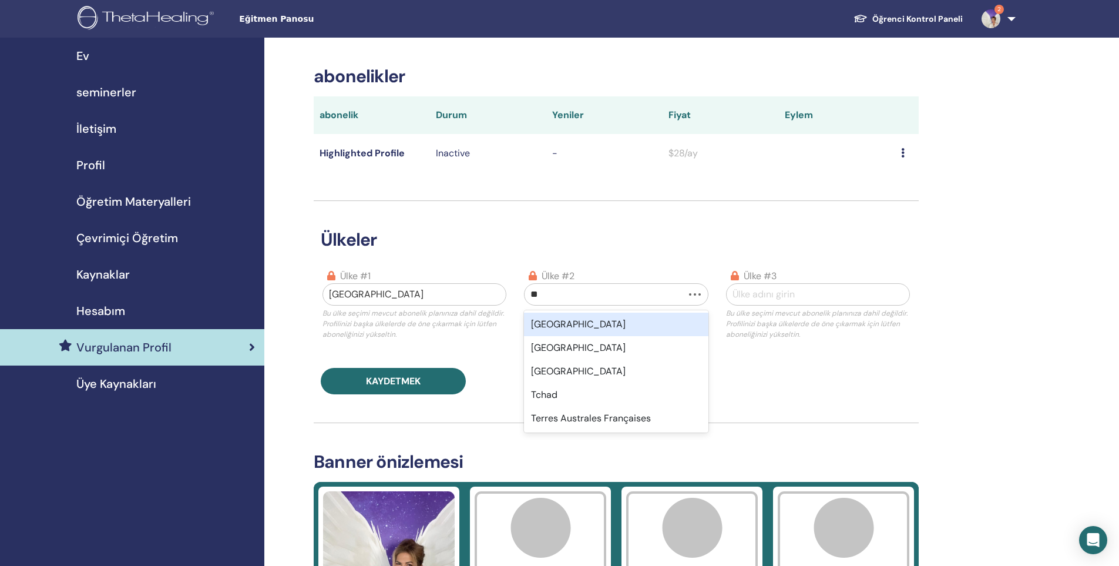
type input "***"
click at [589, 321] on div "[GEOGRAPHIC_DATA]" at bounding box center [616, 324] width 184 height 23
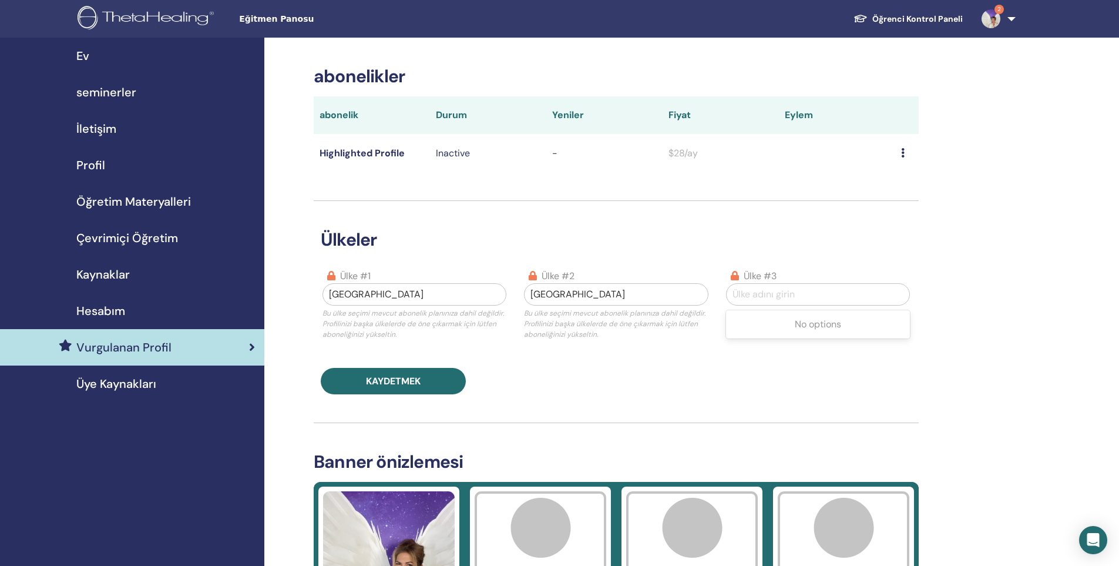
click at [783, 293] on div at bounding box center [818, 294] width 171 height 16
type input "***"
click at [823, 320] on div "[GEOGRAPHIC_DATA]" at bounding box center [818, 324] width 184 height 23
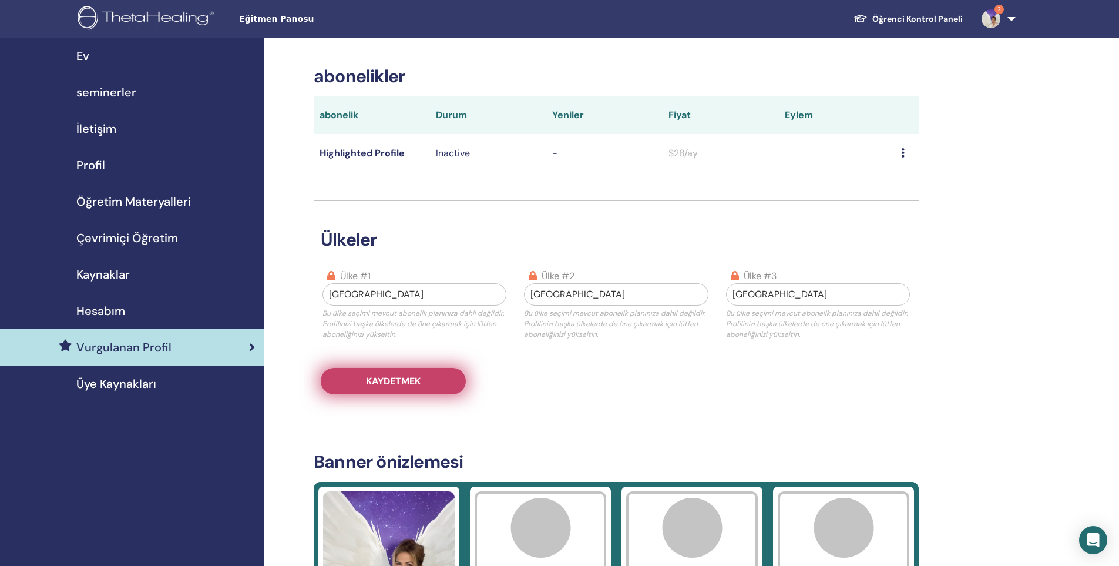
click at [435, 376] on button "Kaydetmek" at bounding box center [393, 381] width 145 height 26
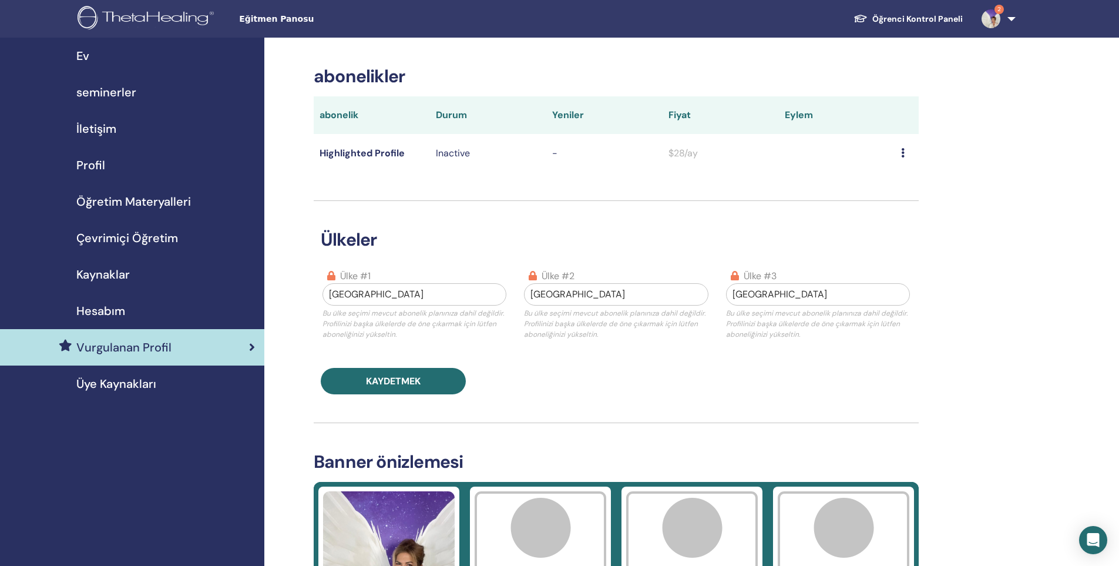
click at [903, 155] on icon at bounding box center [903, 152] width 4 height 9
click at [904, 155] on icon at bounding box center [903, 152] width 4 height 9
click at [148, 21] on img at bounding box center [148, 19] width 140 height 26
